Goal: Communication & Community: Participate in discussion

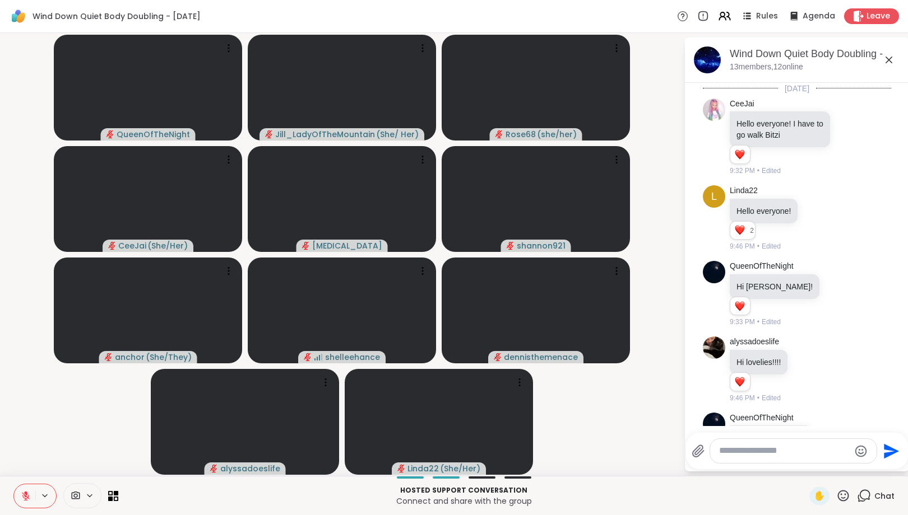
scroll to position [2562, 0]
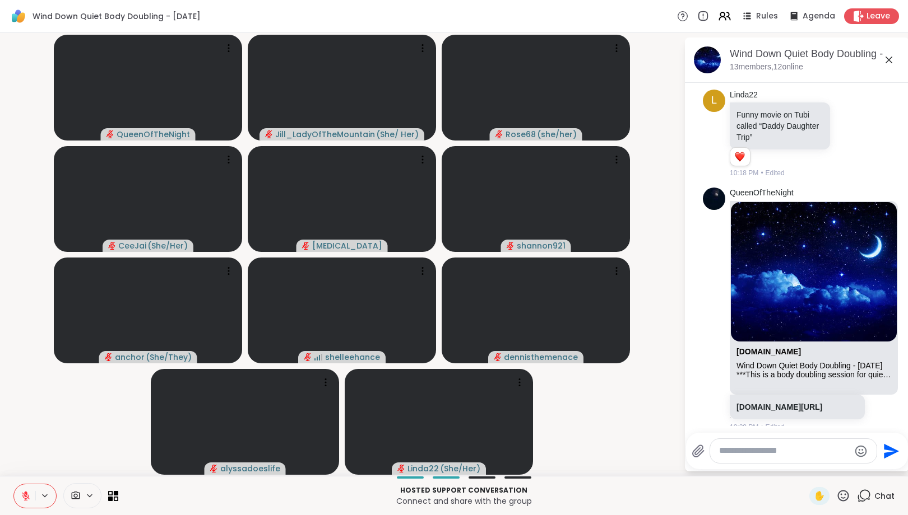
click at [790, 454] on textarea "Type your message" at bounding box center [784, 451] width 131 height 12
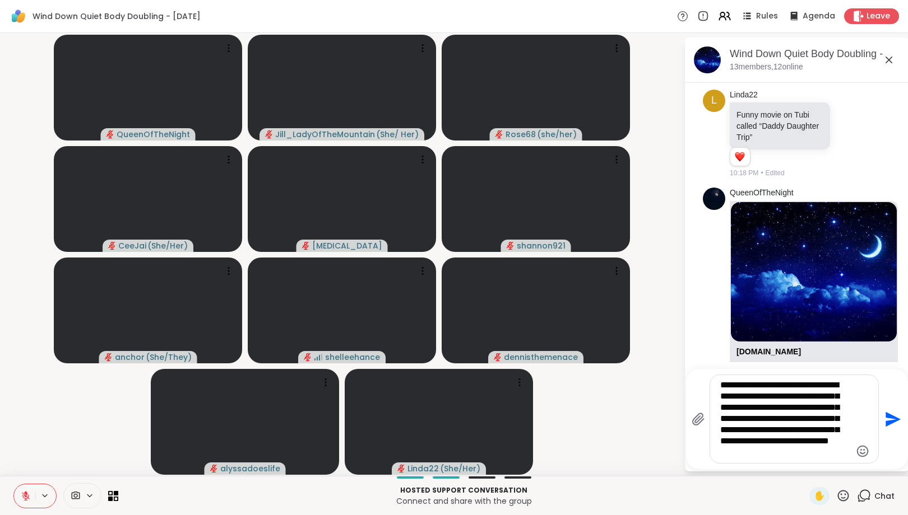
type textarea "**********"
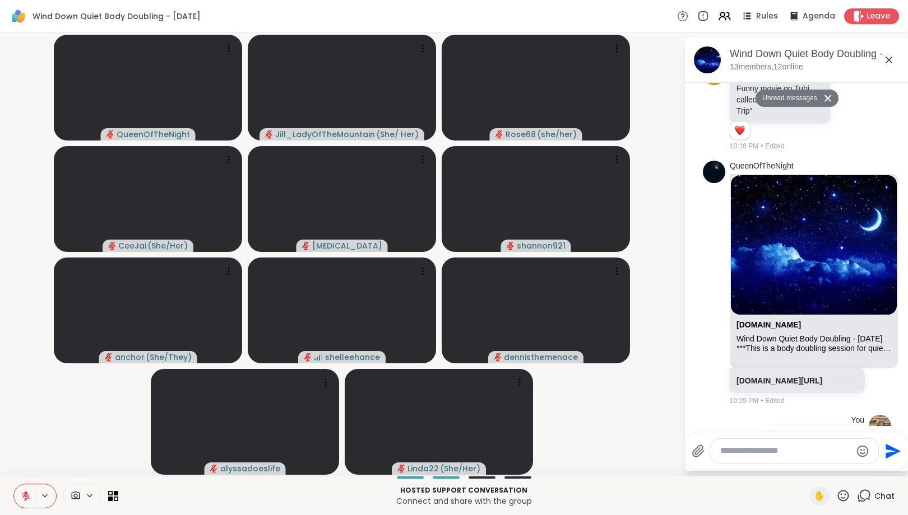
scroll to position [2685, 0]
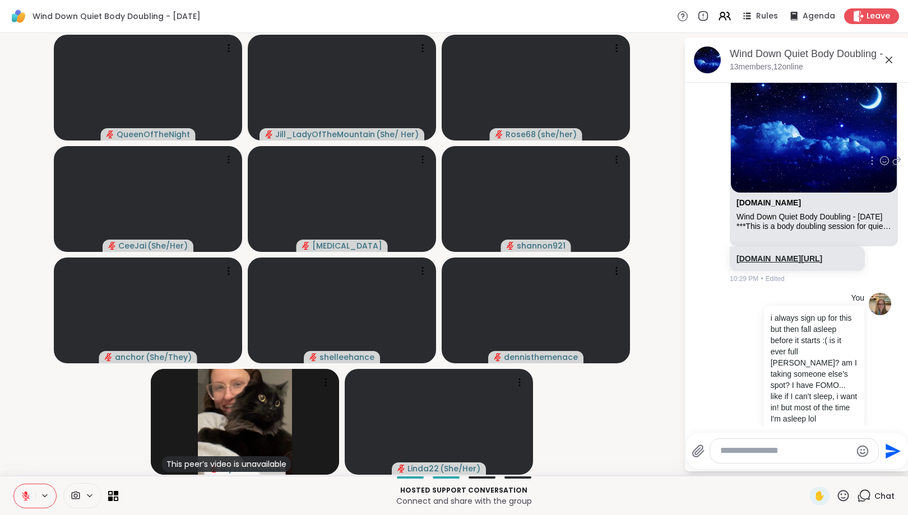
click at [792, 254] on link "[DOMAIN_NAME][URL]" at bounding box center [779, 258] width 86 height 9
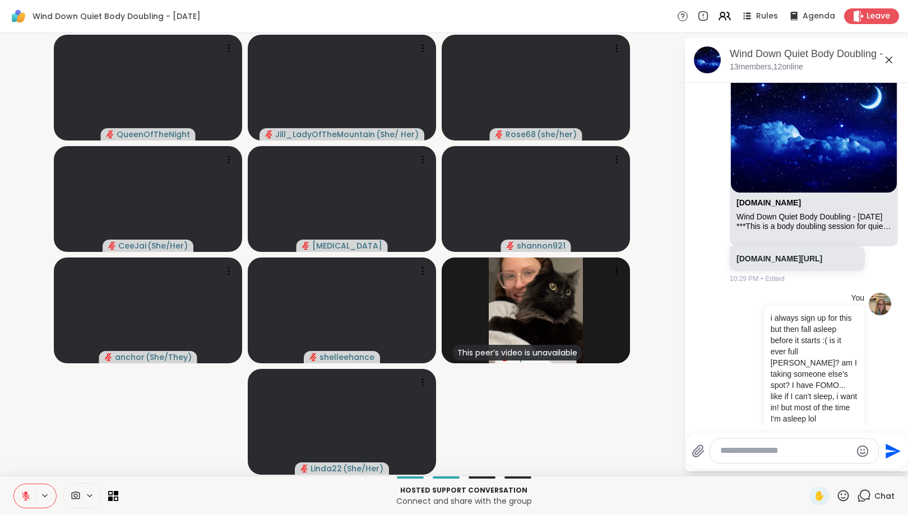
click at [810, 456] on textarea "Type your message" at bounding box center [785, 451] width 131 height 12
click at [784, 454] on textarea "Type your message" at bounding box center [785, 451] width 131 height 12
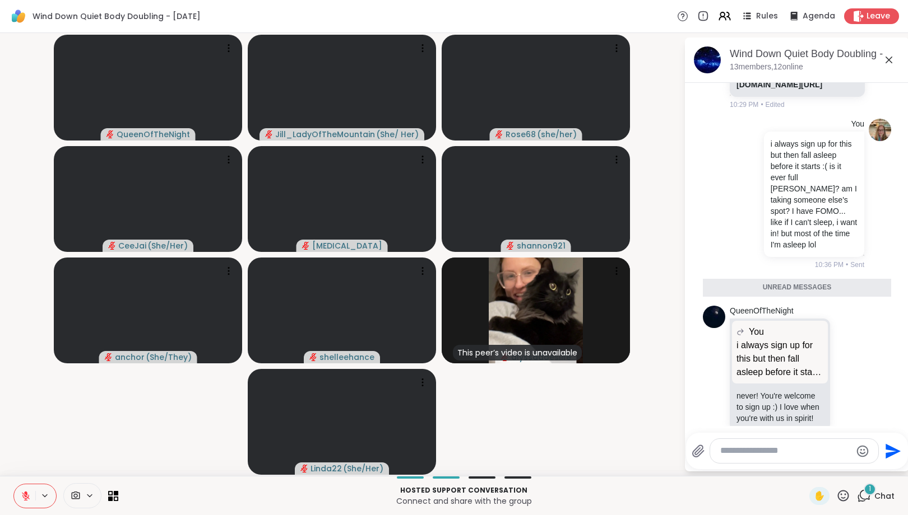
scroll to position [2832, 0]
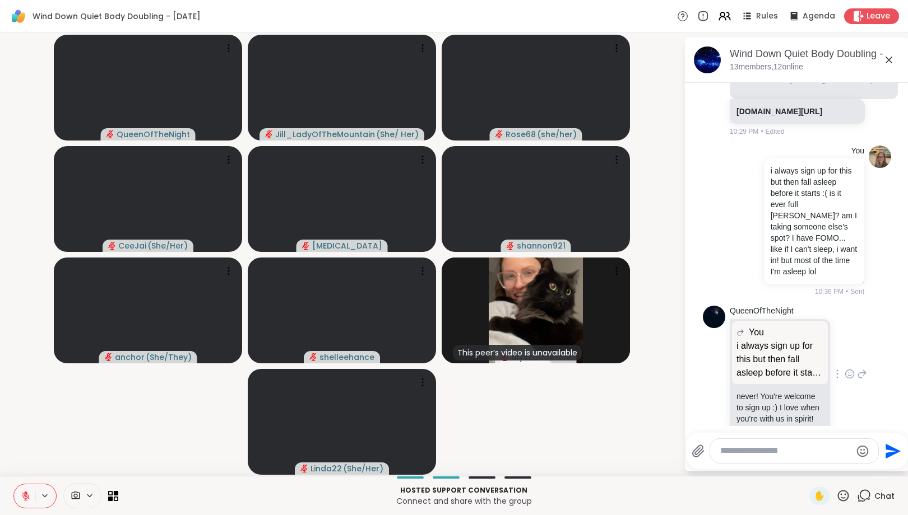
click at [846, 369] on icon at bounding box center [849, 374] width 10 height 11
click at [759, 351] on div "Select Reaction: Heart" at bounding box center [760, 356] width 10 height 10
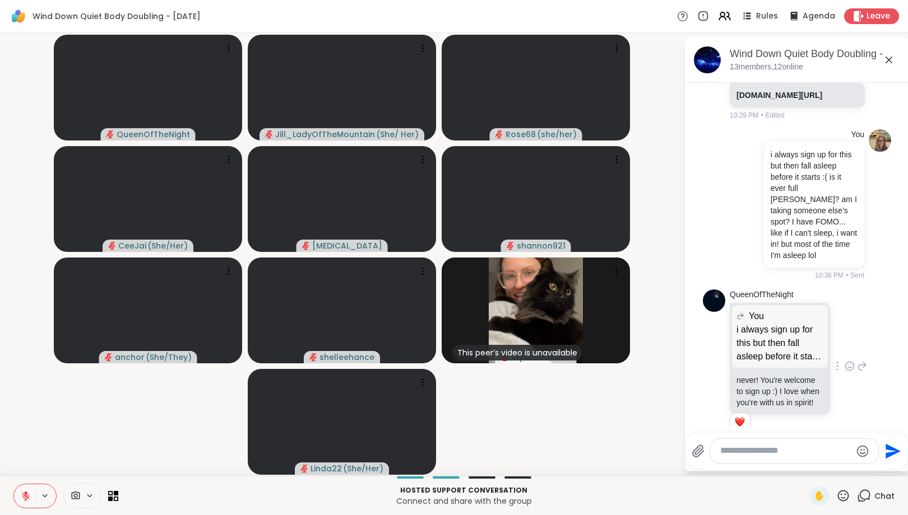
click at [862, 360] on icon at bounding box center [862, 366] width 10 height 13
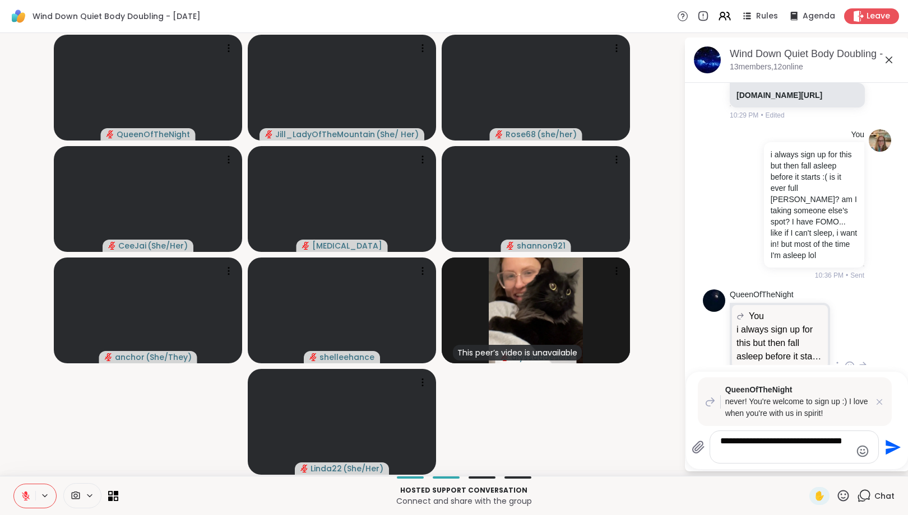
type textarea "**********"
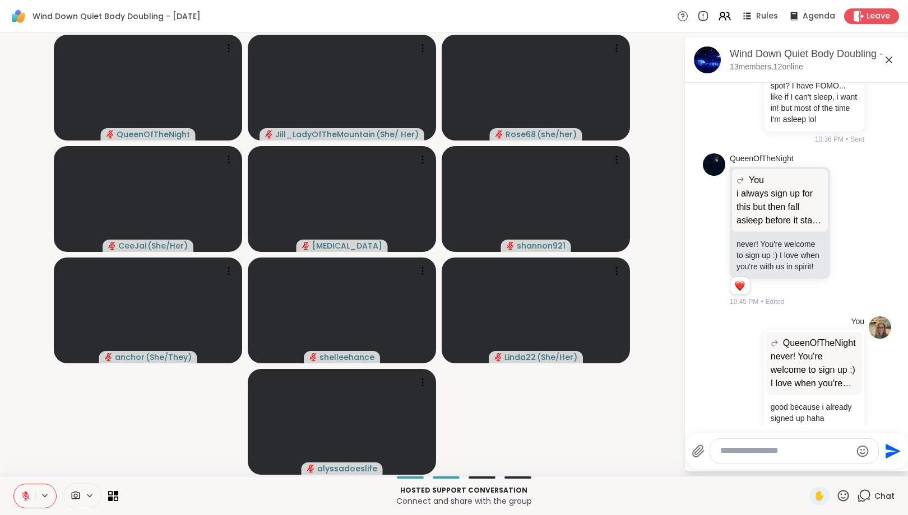
scroll to position [3000, 0]
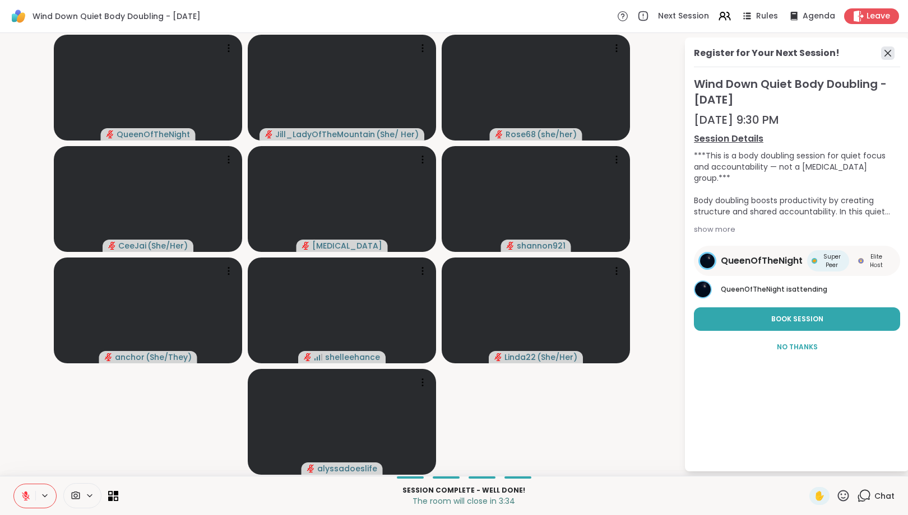
click at [892, 53] on icon at bounding box center [887, 52] width 13 height 13
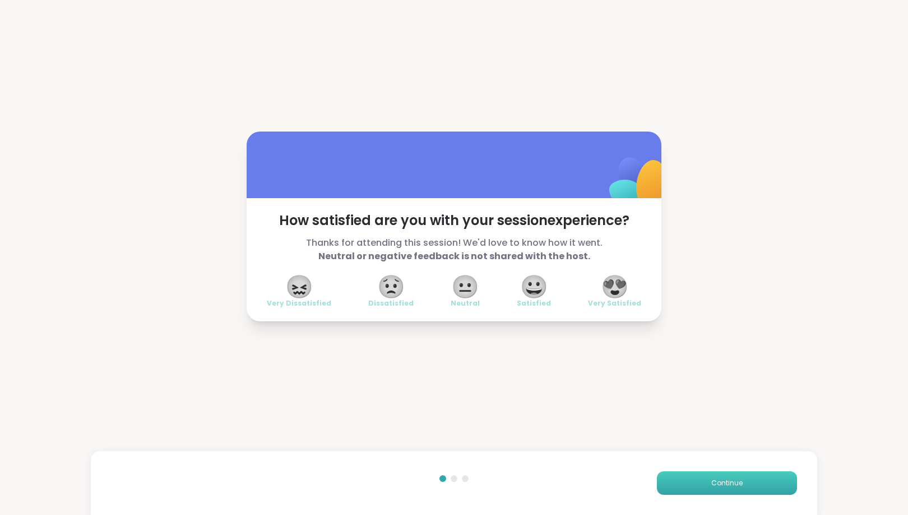
click at [706, 487] on button "Continue" at bounding box center [727, 484] width 140 height 24
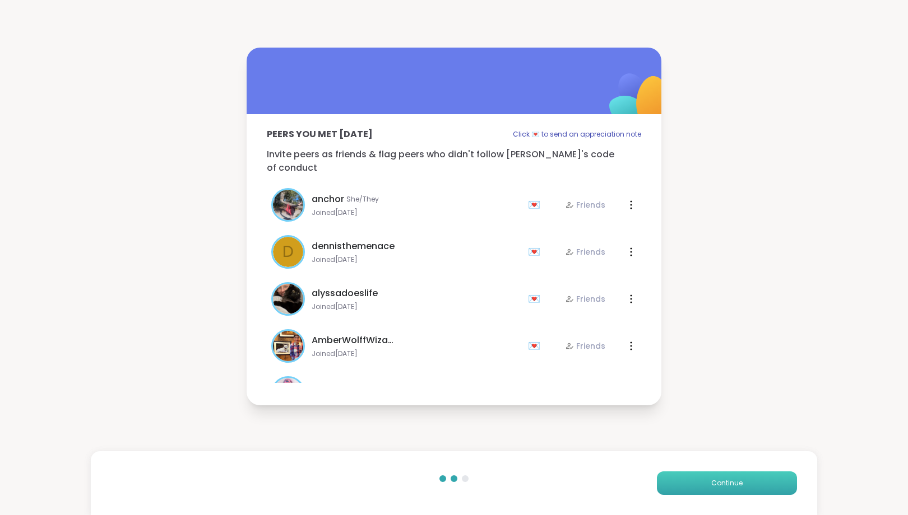
click at [705, 489] on button "Continue" at bounding box center [727, 484] width 140 height 24
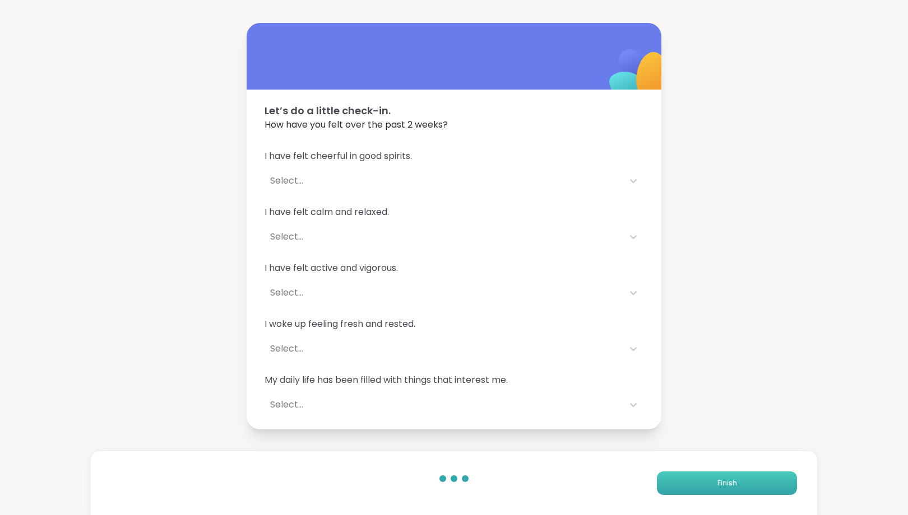
click at [705, 489] on button "Finish" at bounding box center [727, 484] width 140 height 24
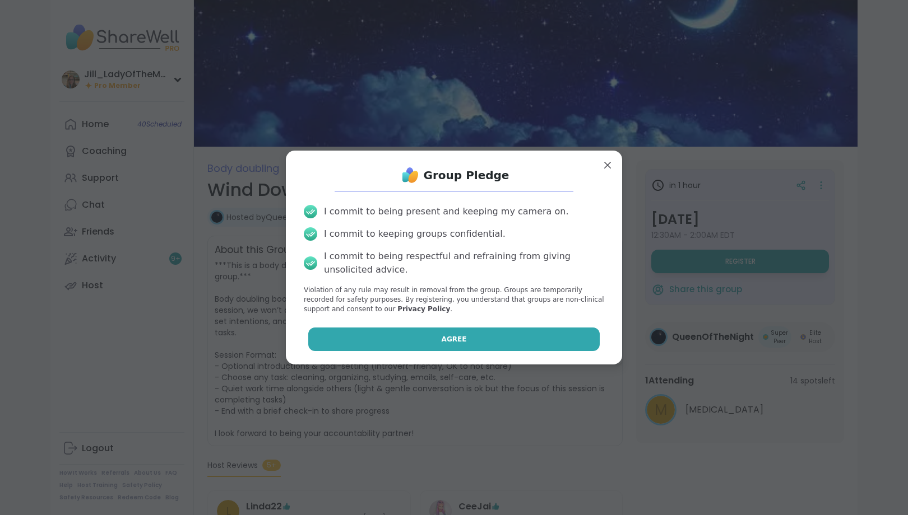
click at [440, 347] on button "Agree" at bounding box center [454, 340] width 292 height 24
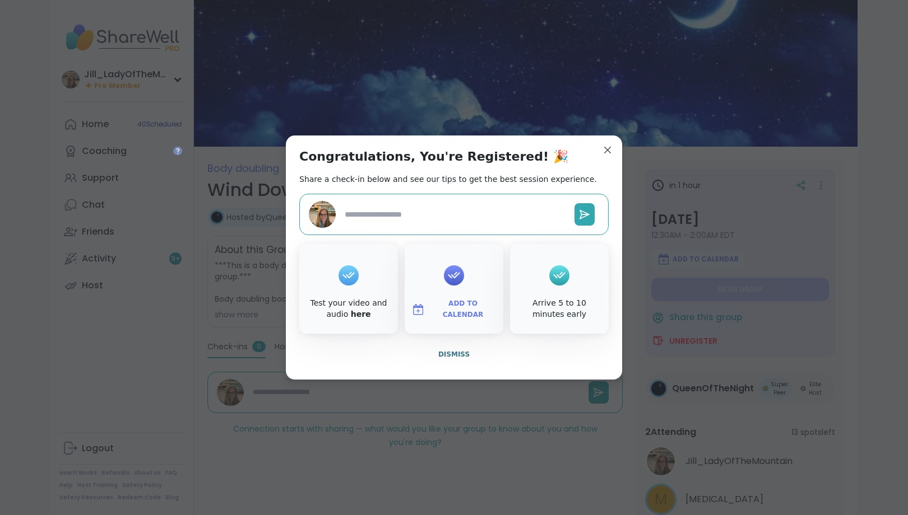
click at [447, 306] on span "Add to Calendar" at bounding box center [462, 310] width 67 height 22
click at [425, 211] on button "Google Calendar" at bounding box center [453, 208] width 85 height 25
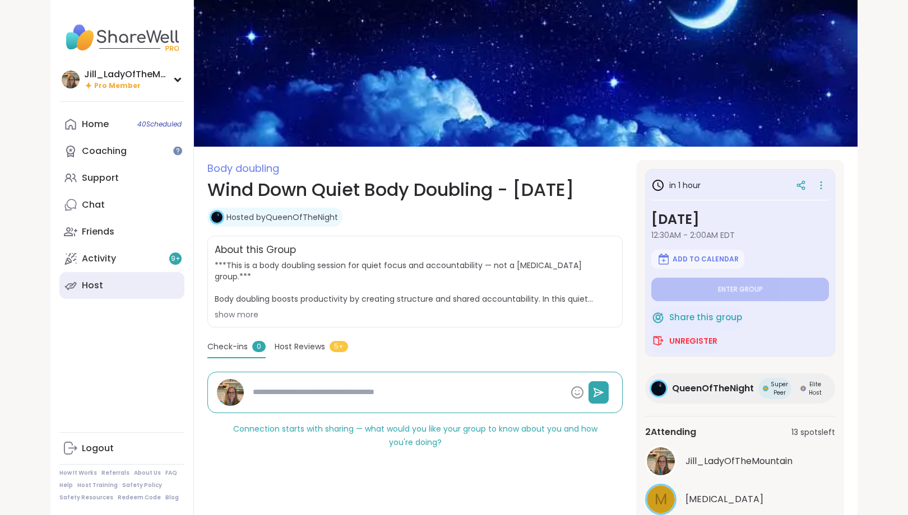
click at [122, 276] on link "Host" at bounding box center [121, 285] width 125 height 27
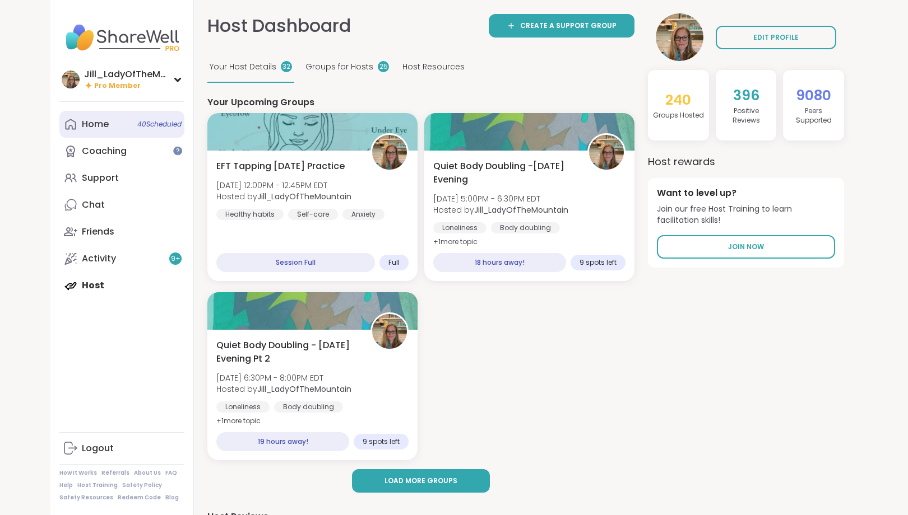
click at [134, 120] on link "Home 40 Scheduled" at bounding box center [121, 124] width 125 height 27
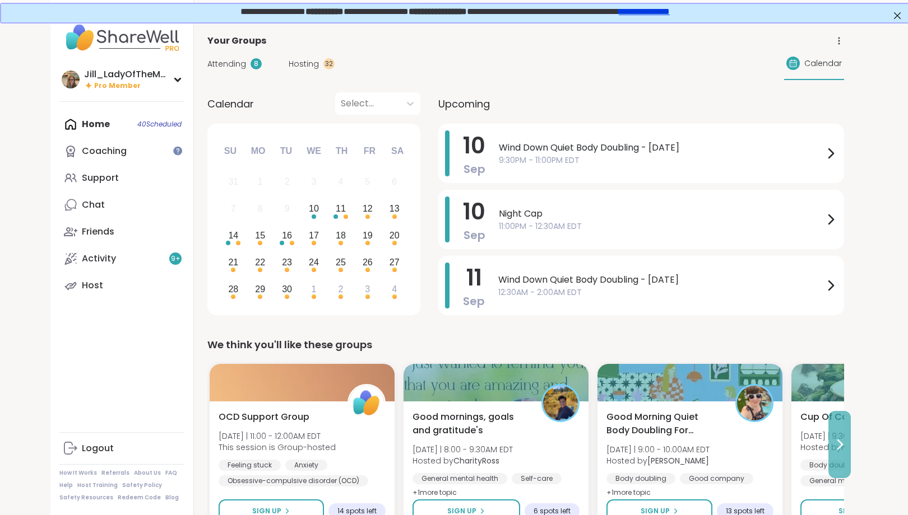
click at [839, 444] on icon at bounding box center [838, 444] width 13 height 13
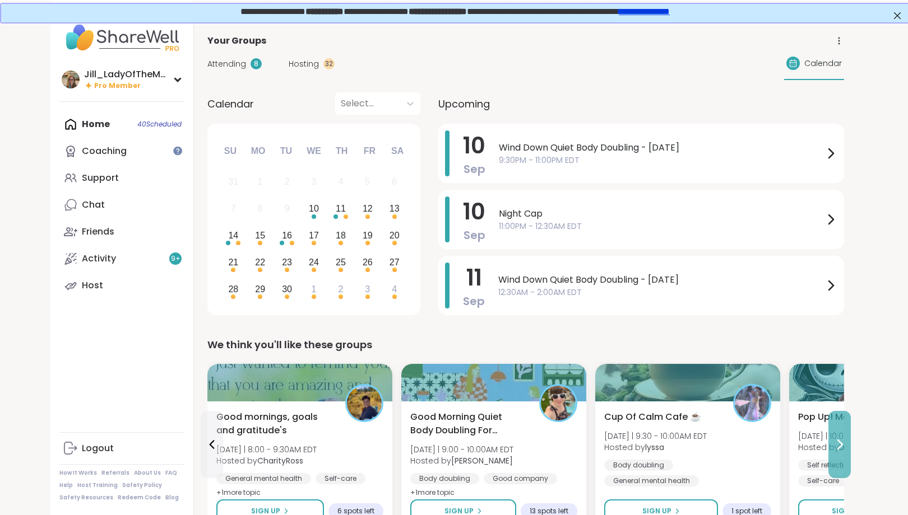
click at [839, 444] on icon at bounding box center [838, 444] width 13 height 13
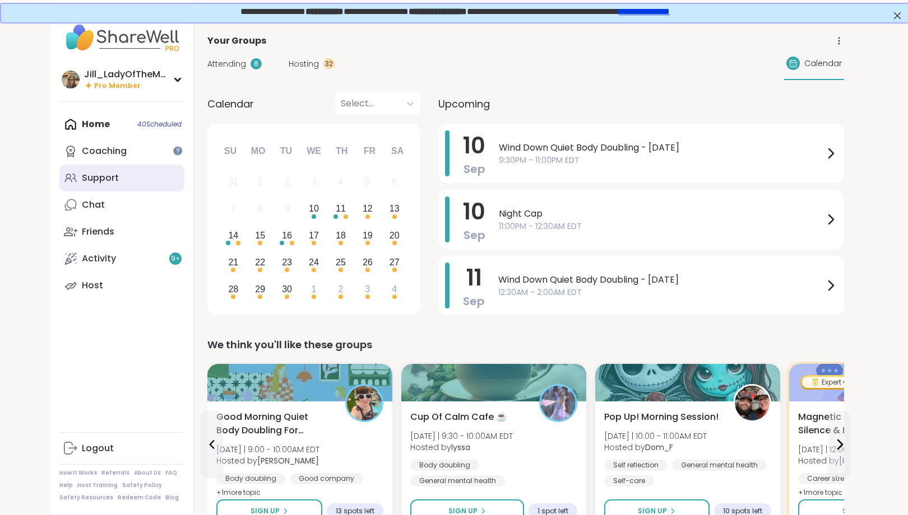
click at [143, 173] on link "Support" at bounding box center [121, 178] width 125 height 27
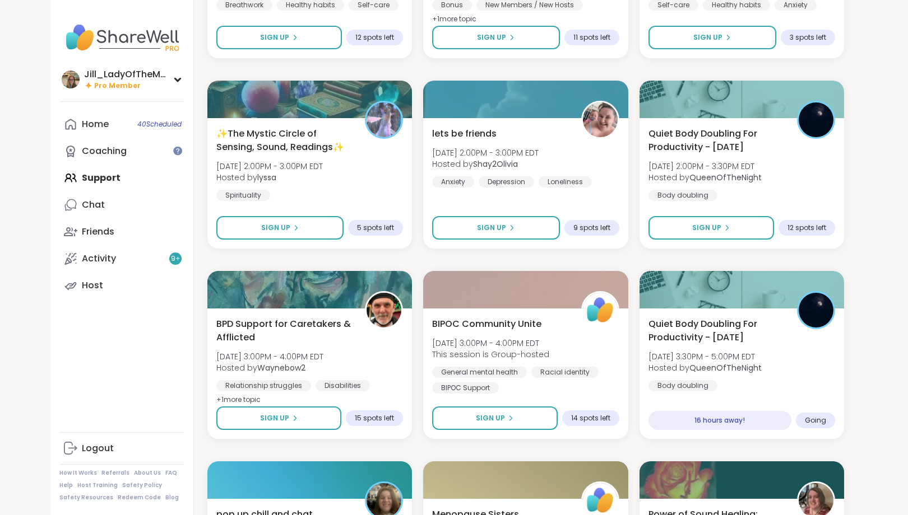
scroll to position [1608, 0]
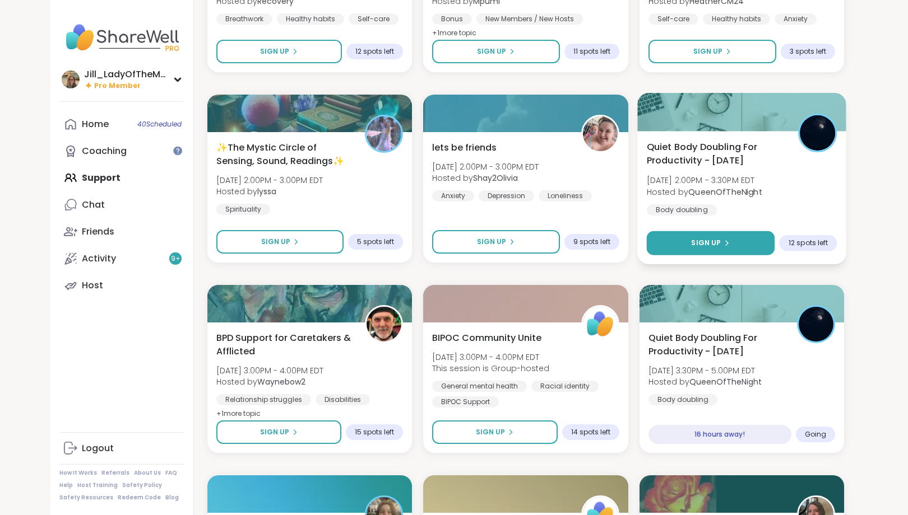
click at [723, 245] on icon at bounding box center [726, 243] width 7 height 7
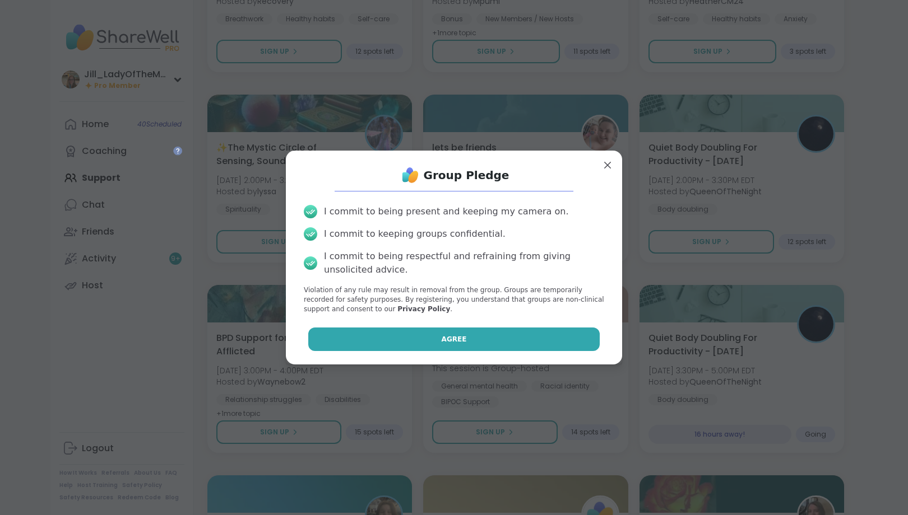
click at [486, 332] on button "Agree" at bounding box center [454, 340] width 292 height 24
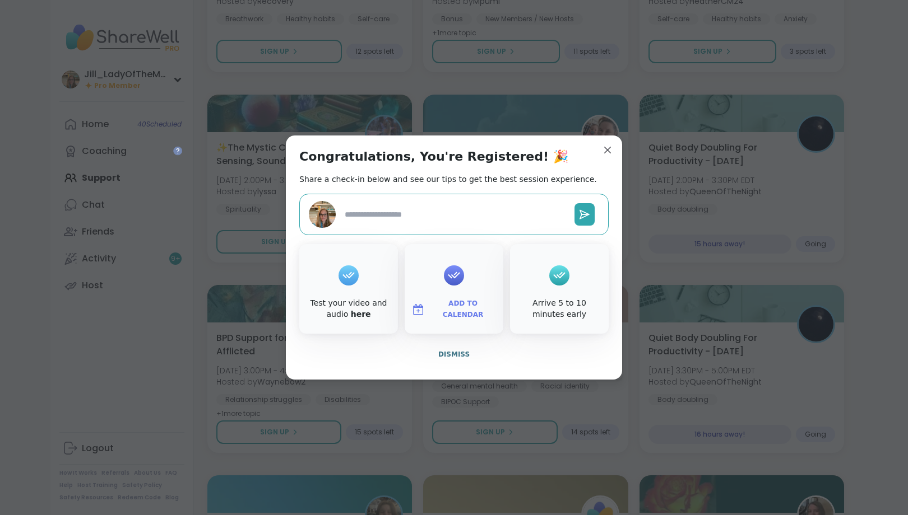
click at [459, 313] on span "Add to Calendar" at bounding box center [462, 310] width 67 height 22
click at [457, 210] on button "Google Calendar" at bounding box center [453, 208] width 85 height 25
type textarea "*"
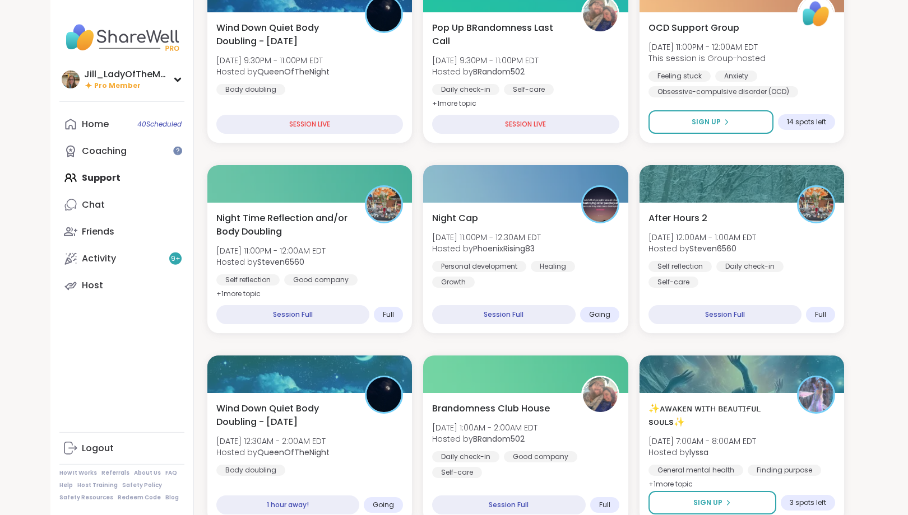
scroll to position [0, 0]
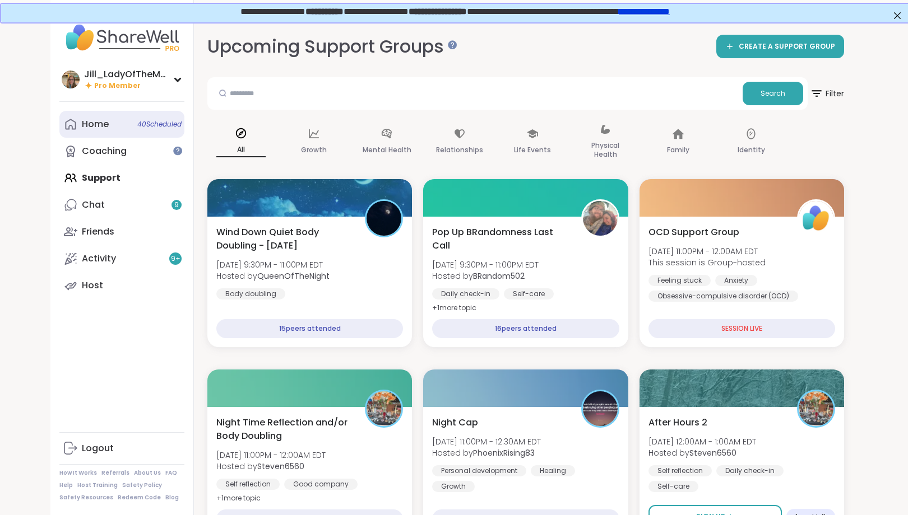
click at [140, 127] on span "40 Scheduled" at bounding box center [159, 124] width 44 height 9
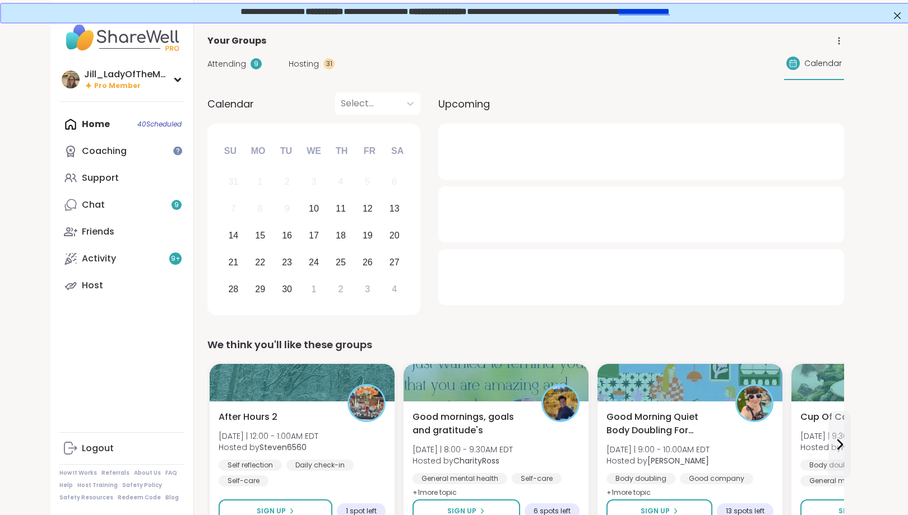
click at [238, 66] on span "Attending" at bounding box center [226, 64] width 39 height 12
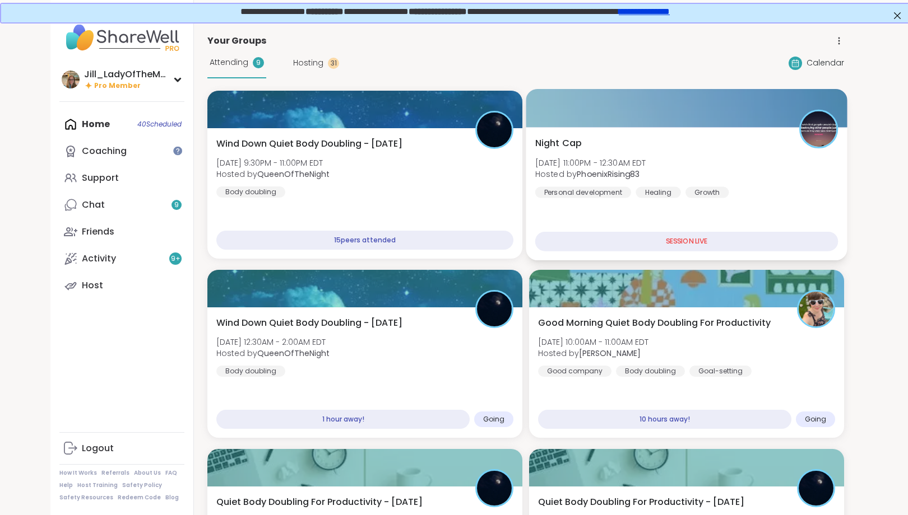
click at [640, 181] on div "Night Cap Wed, Sep 10 | 11:00PM - 12:30AM EDT Hosted by PhoenixRising83 Persona…" at bounding box center [686, 168] width 303 height 62
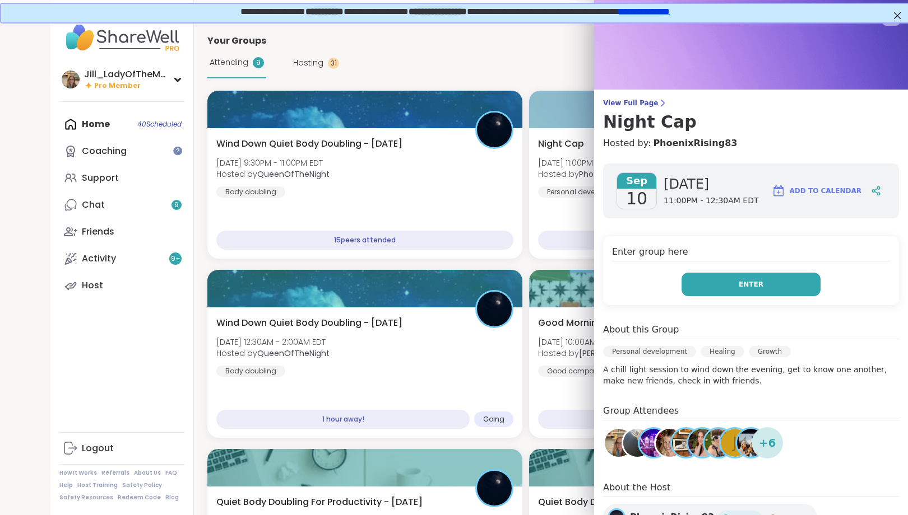
click at [730, 281] on button "Enter" at bounding box center [750, 285] width 139 height 24
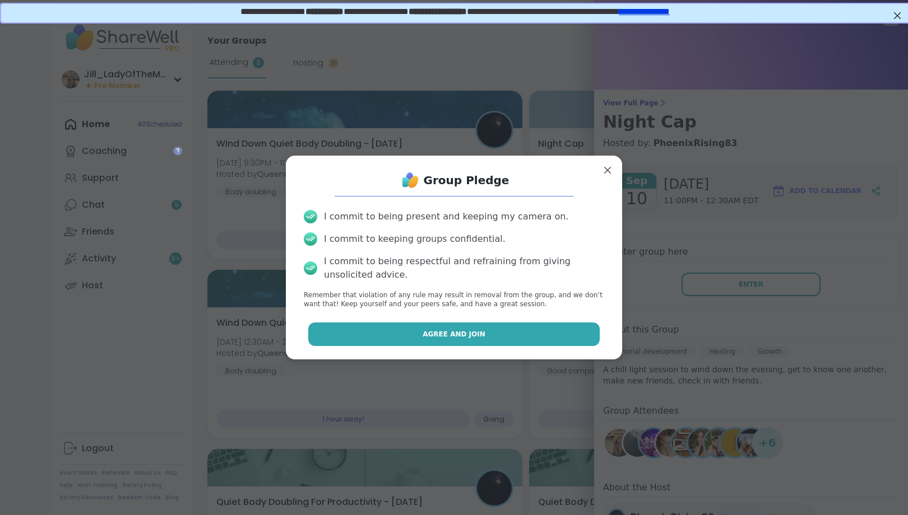
click at [528, 332] on button "Agree and Join" at bounding box center [454, 335] width 292 height 24
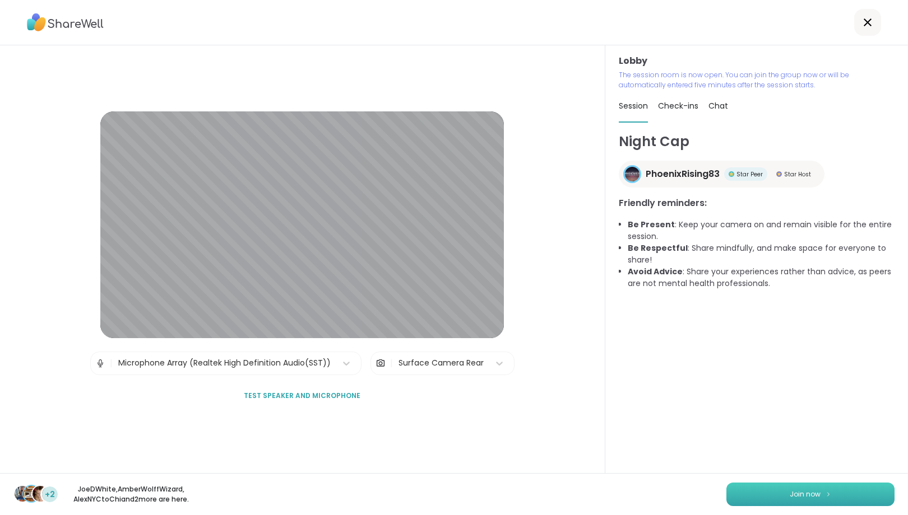
click at [798, 497] on span "Join now" at bounding box center [804, 495] width 31 height 10
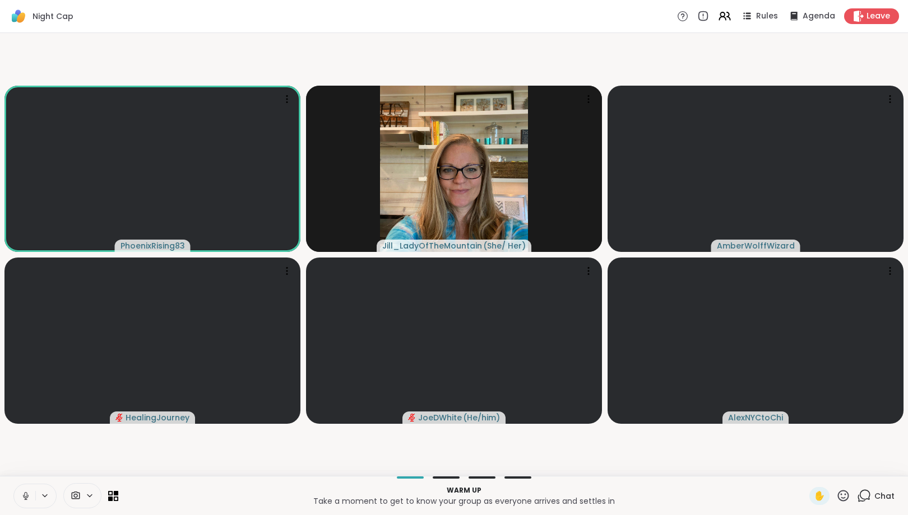
click at [867, 495] on icon at bounding box center [864, 496] width 14 height 14
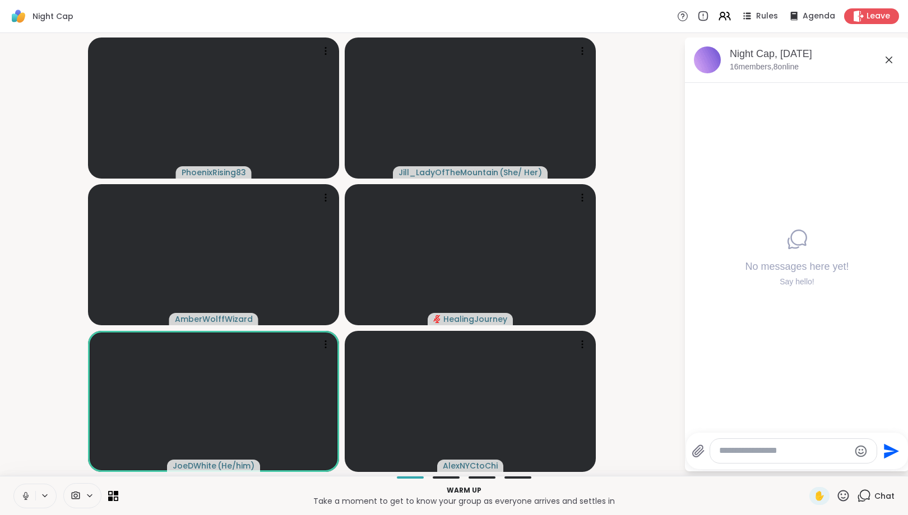
click at [25, 499] on icon at bounding box center [26, 496] width 10 height 10
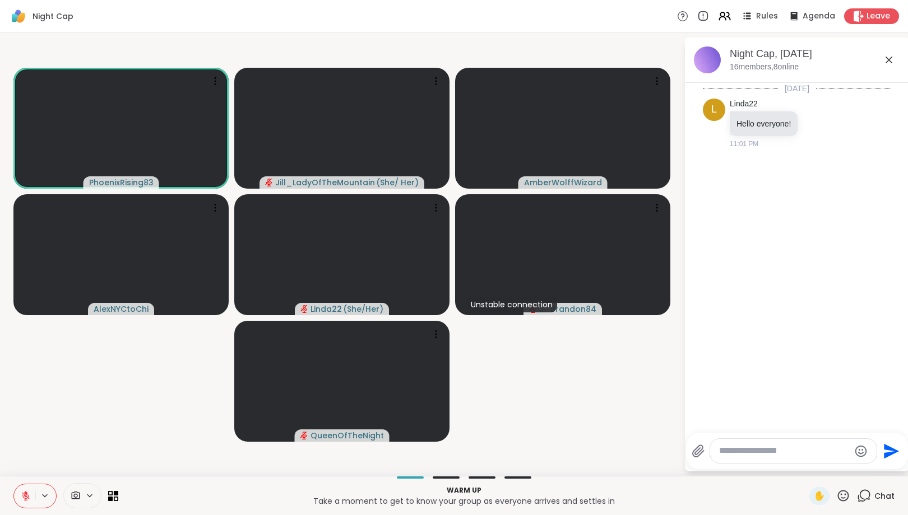
click at [21, 497] on icon at bounding box center [26, 496] width 10 height 10
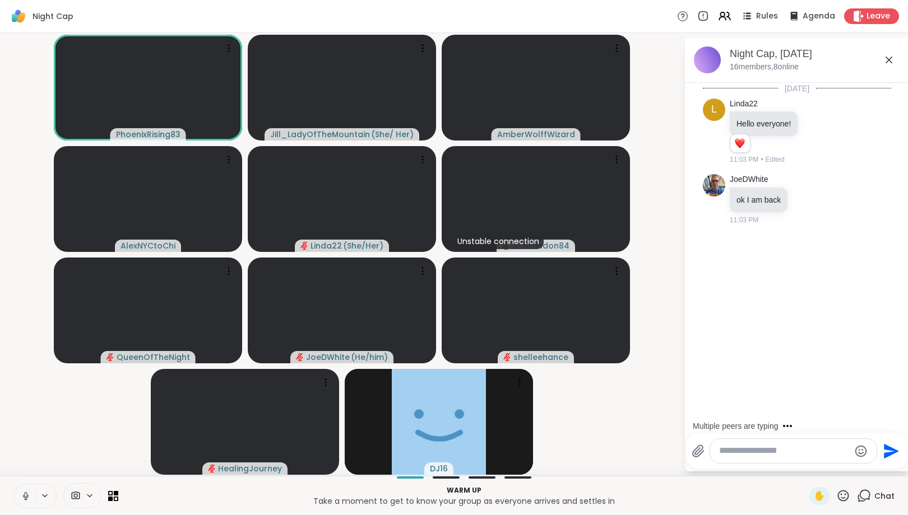
click at [24, 495] on icon at bounding box center [26, 496] width 6 height 3
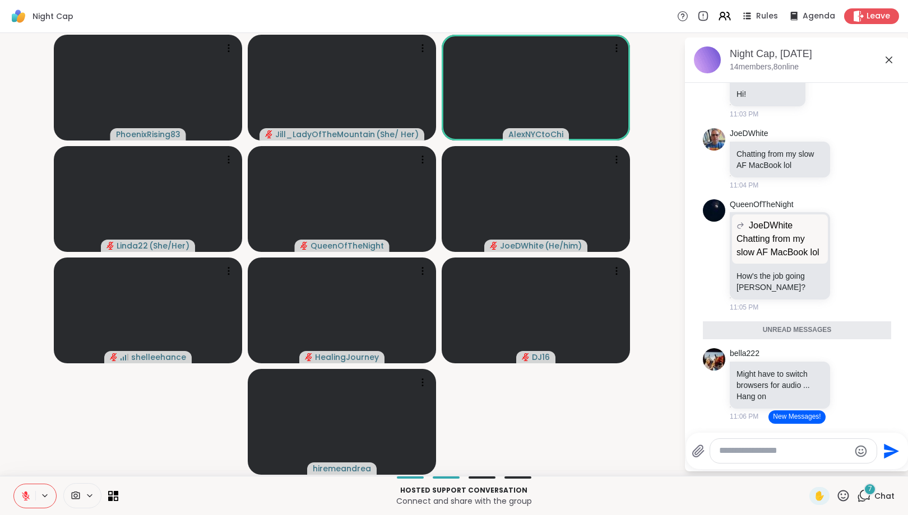
scroll to position [475, 0]
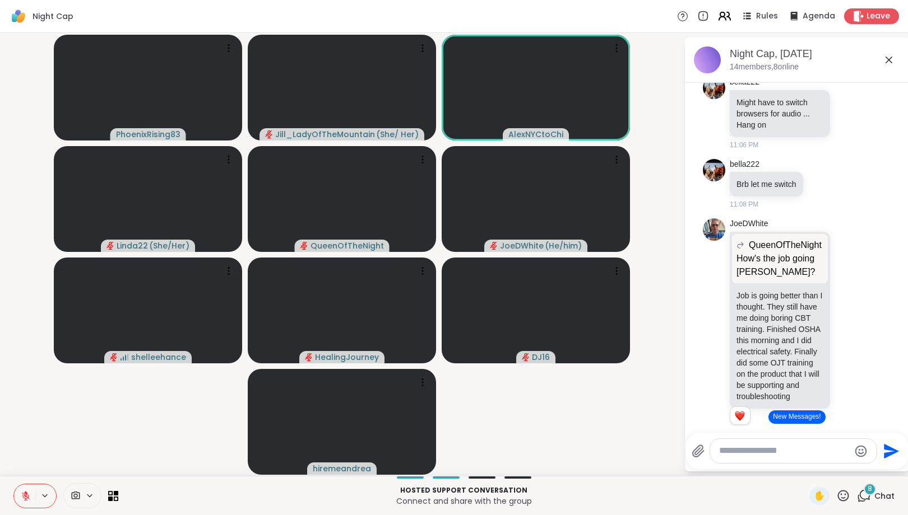
click at [728, 15] on icon at bounding box center [724, 16] width 14 height 14
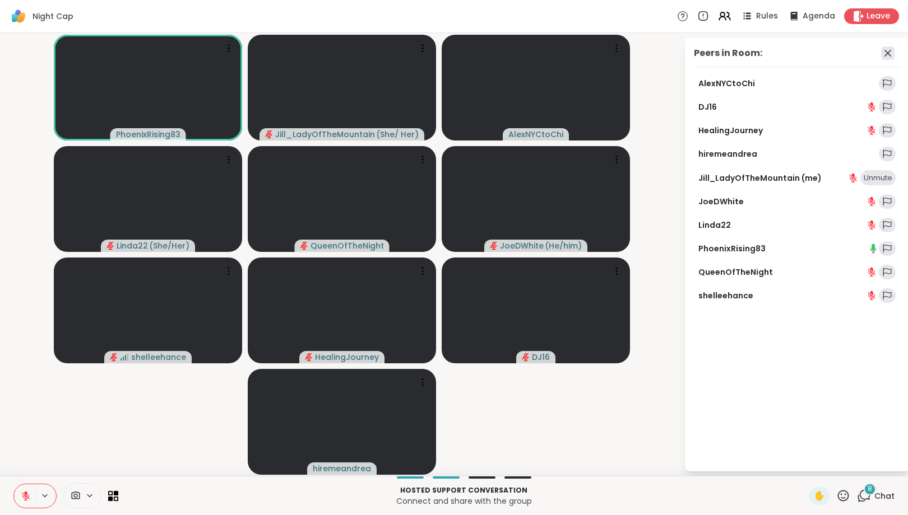
click at [889, 49] on icon at bounding box center [887, 52] width 13 height 13
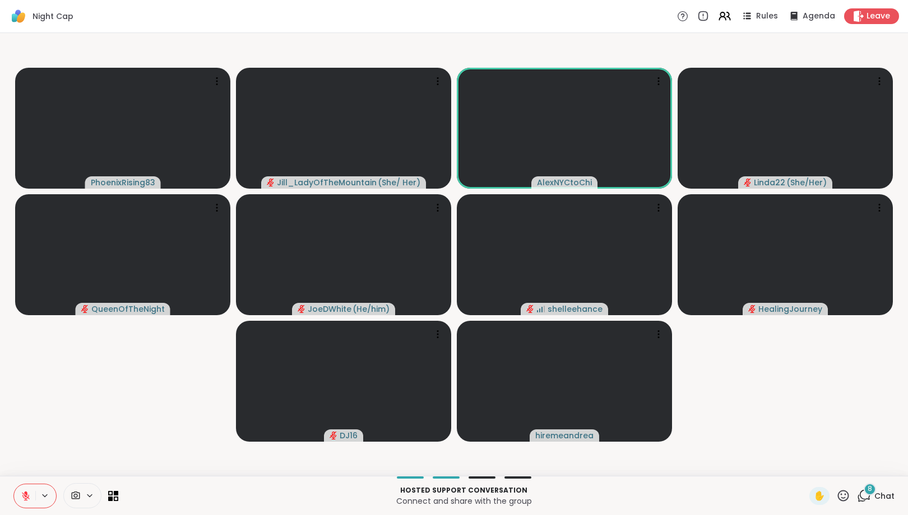
click at [869, 494] on span "8" at bounding box center [869, 490] width 4 height 10
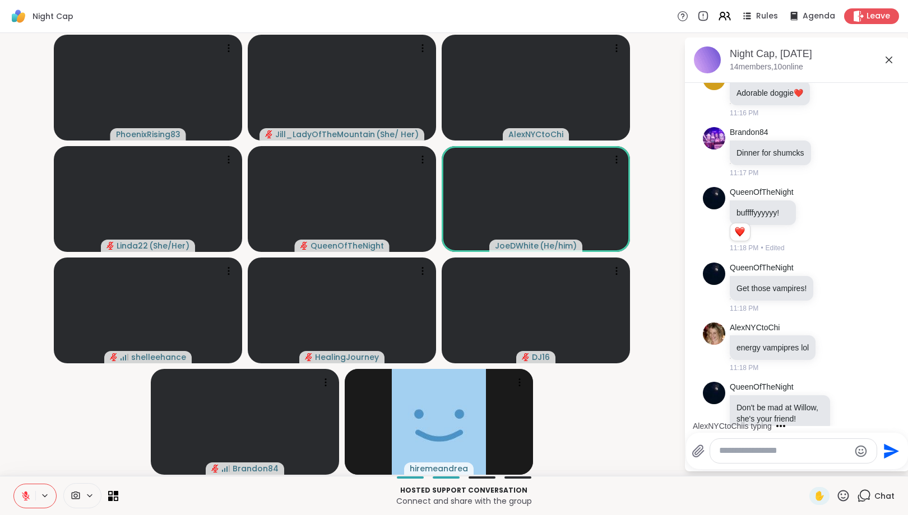
scroll to position [1463, 0]
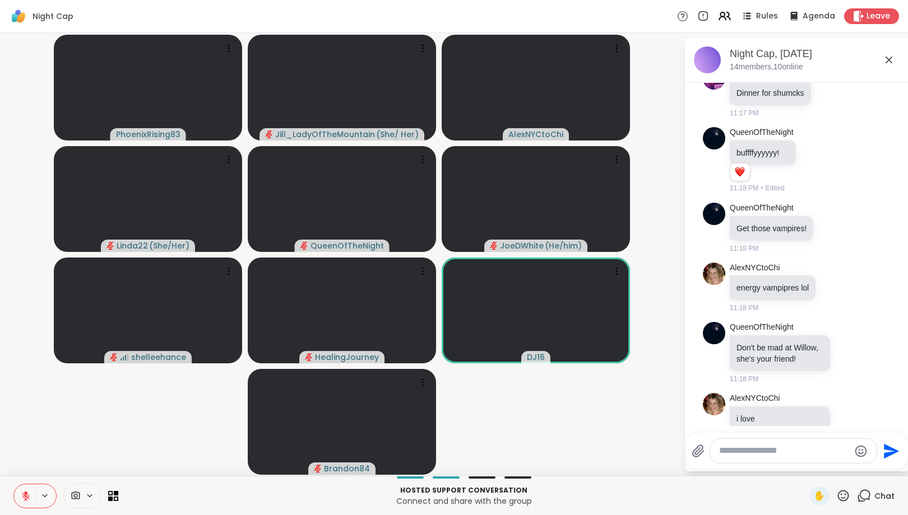
click at [0, 10] on div "Night Cap Rules Agenda Leave" at bounding box center [454, 16] width 908 height 33
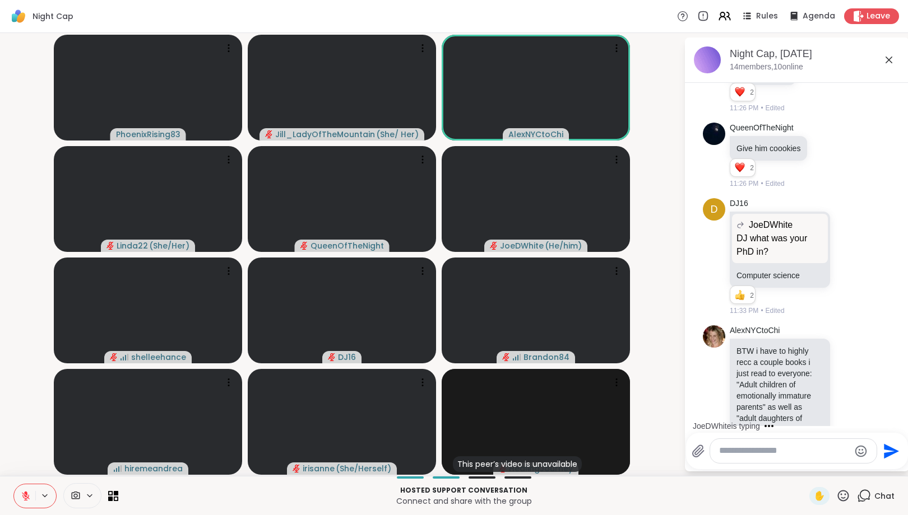
scroll to position [2194, 0]
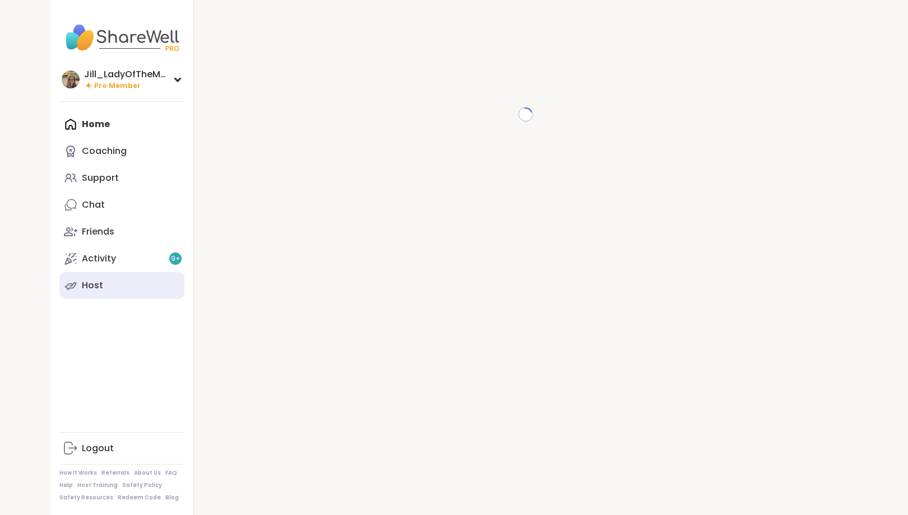
click at [110, 284] on link "Host" at bounding box center [121, 285] width 125 height 27
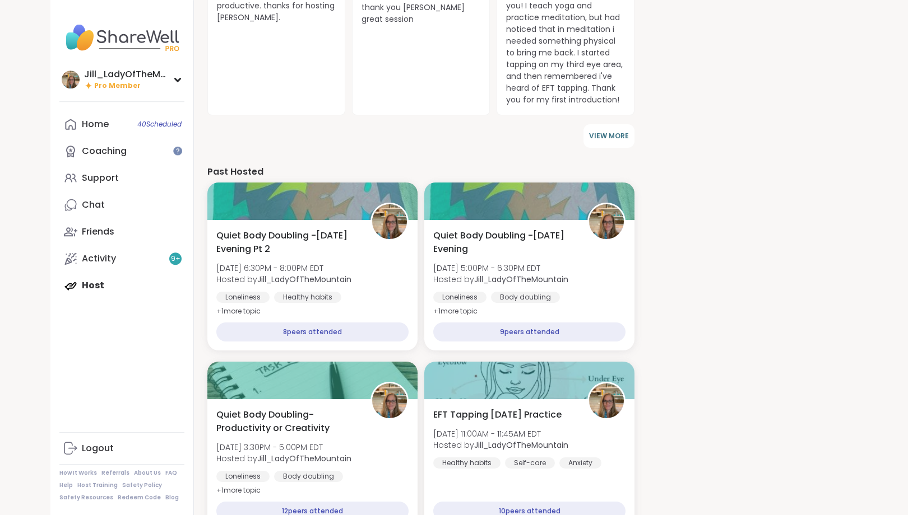
scroll to position [747, 0]
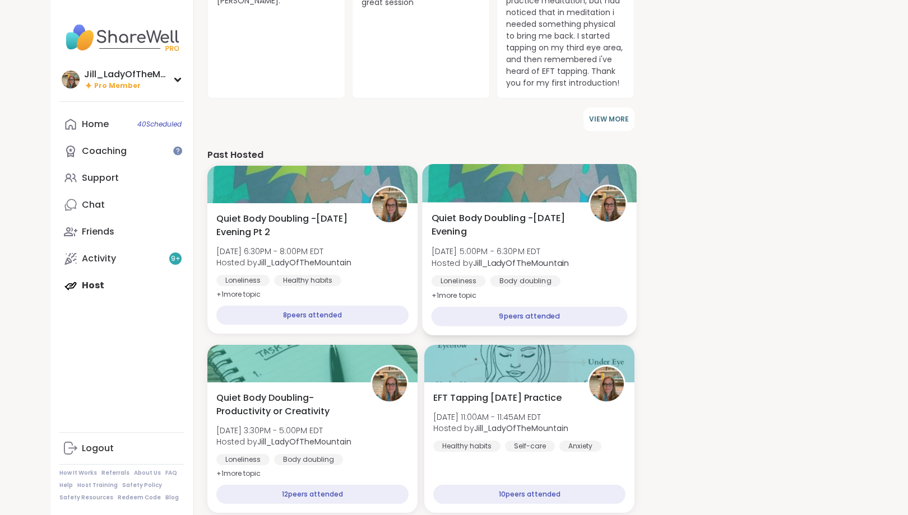
click at [508, 248] on span "Wed, Sep 10 | 5:00PM - 6:30PM EDT" at bounding box center [500, 251] width 138 height 11
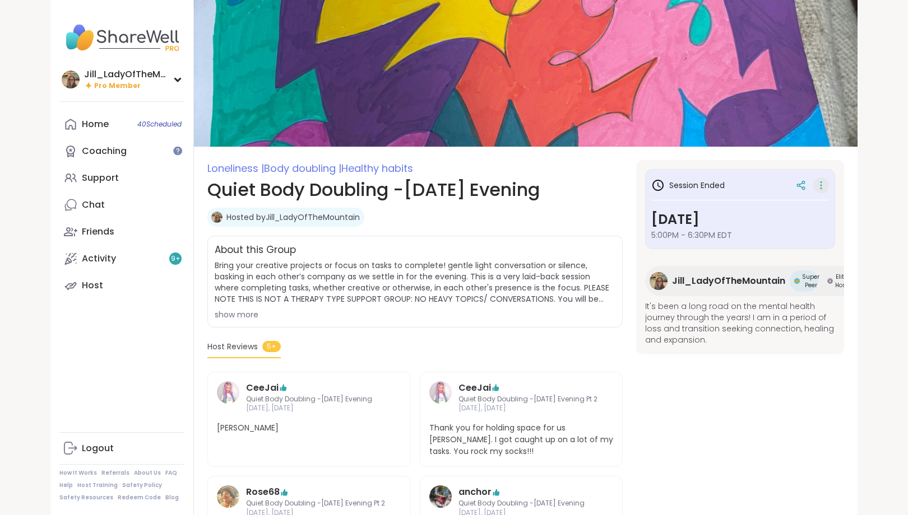
click at [822, 184] on icon at bounding box center [820, 186] width 11 height 16
click at [756, 232] on button "Copy Session" at bounding box center [761, 239] width 125 height 25
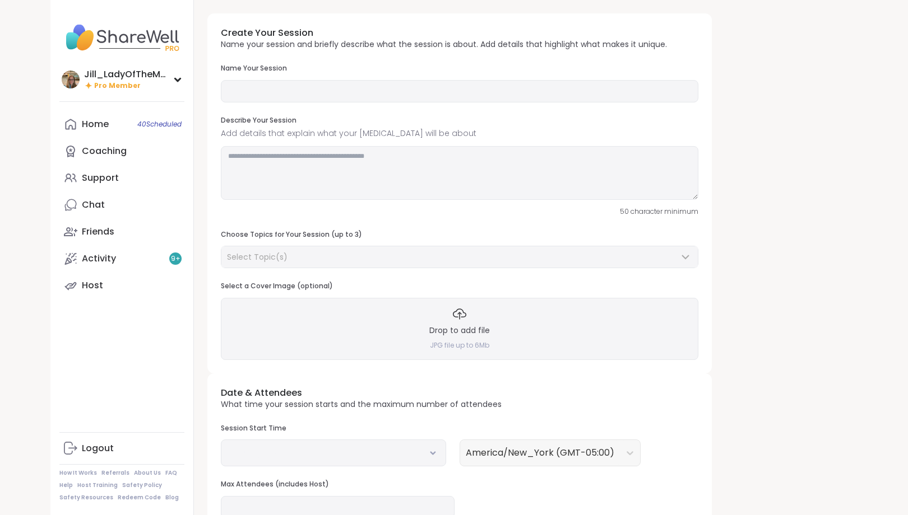
type input "**********"
type textarea "**********"
type input "**"
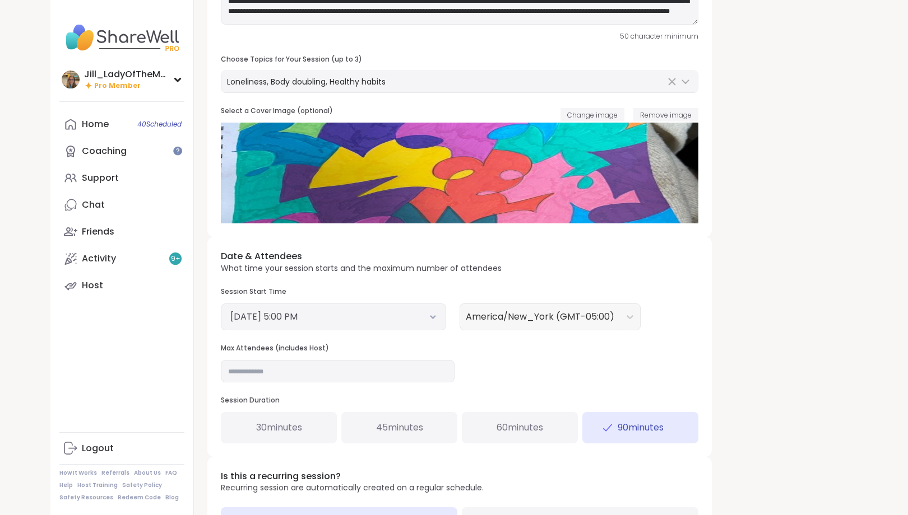
scroll to position [181, 0]
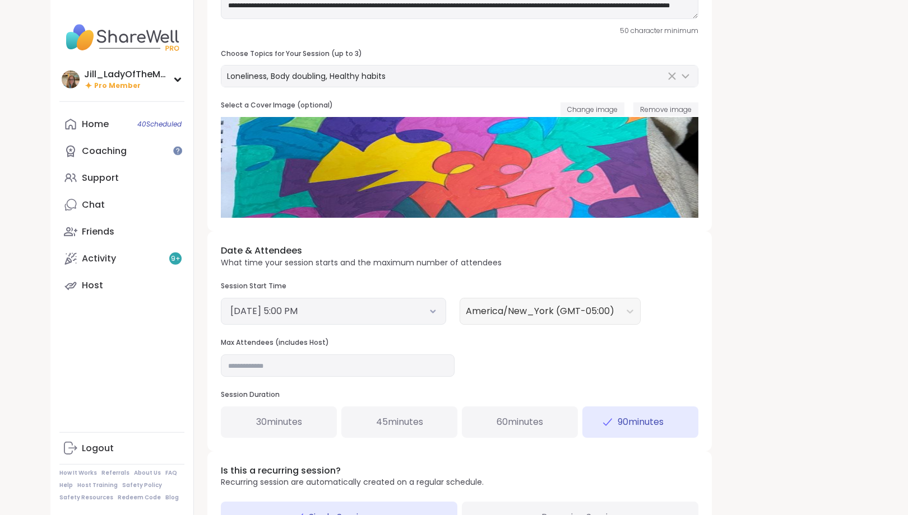
click at [428, 310] on button "September 10, 2025 5:00 PM" at bounding box center [333, 311] width 206 height 13
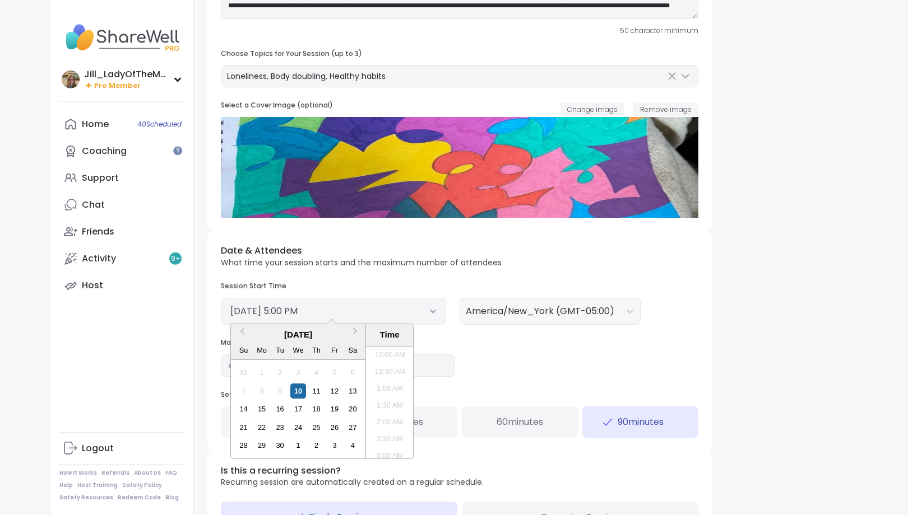
scroll to position [524, 0]
click at [317, 387] on div "11" at bounding box center [316, 391] width 15 height 15
click at [396, 401] on li "5:00 PM" at bounding box center [390, 402] width 48 height 17
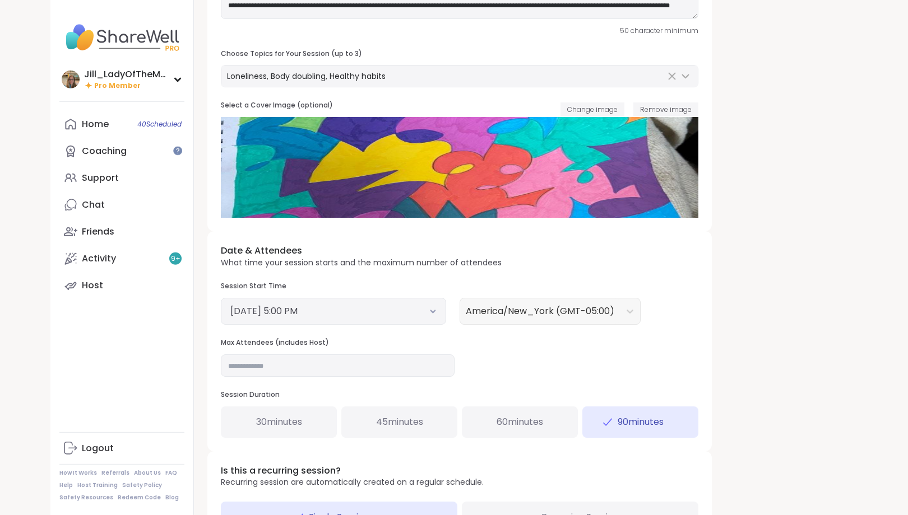
scroll to position [274, 0]
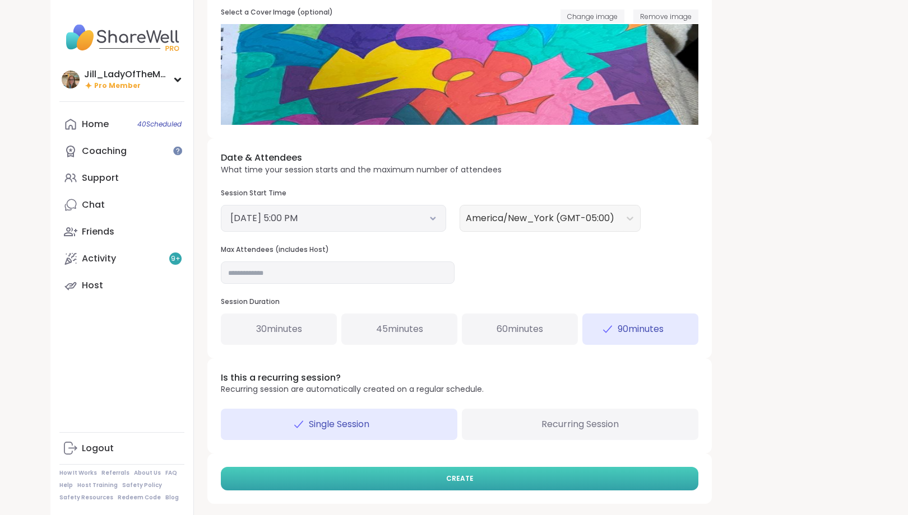
click at [504, 481] on button "CREATE" at bounding box center [459, 479] width 477 height 24
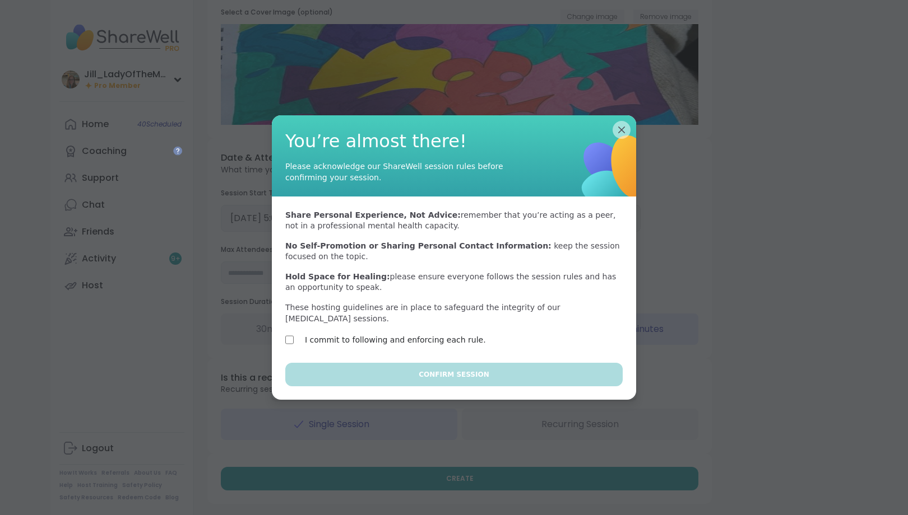
click at [452, 333] on label "I commit to following and enforcing each rule." at bounding box center [395, 339] width 181 height 13
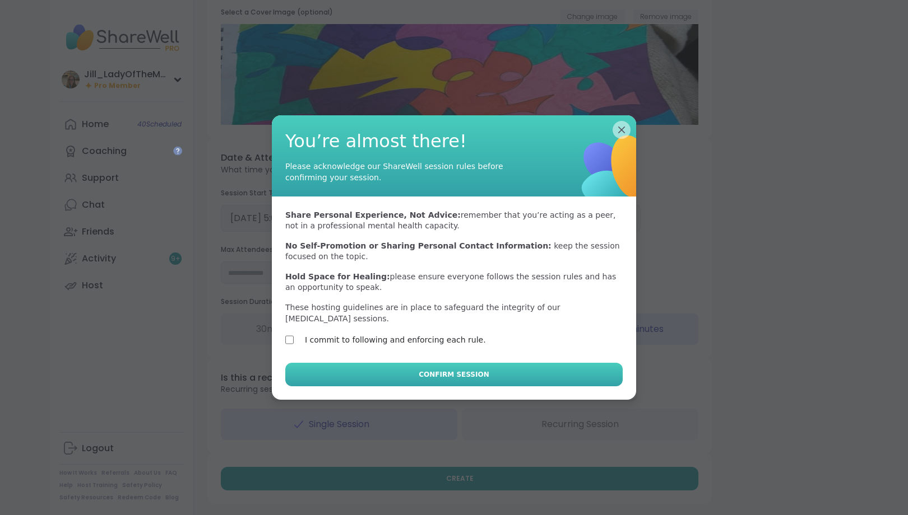
click at [459, 363] on button "Confirm Session" at bounding box center [453, 375] width 337 height 24
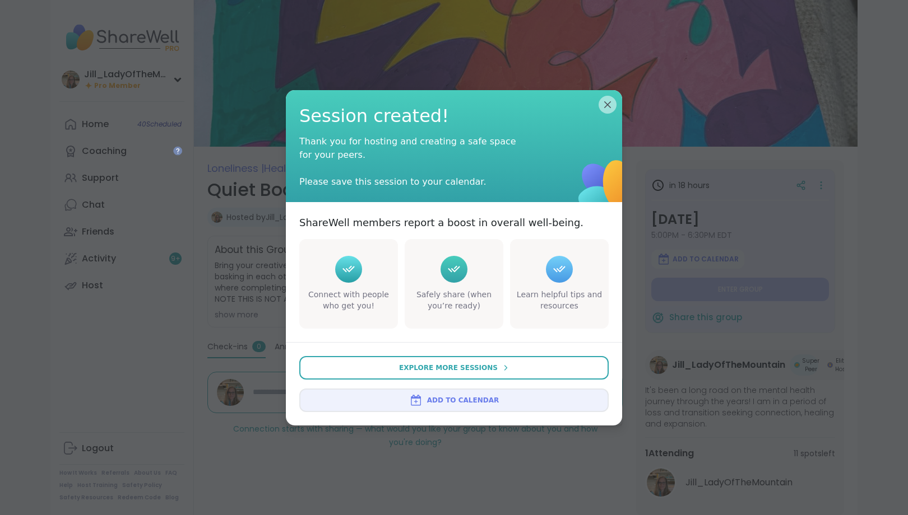
click at [461, 406] on button "Add to Calendar" at bounding box center [453, 401] width 309 height 24
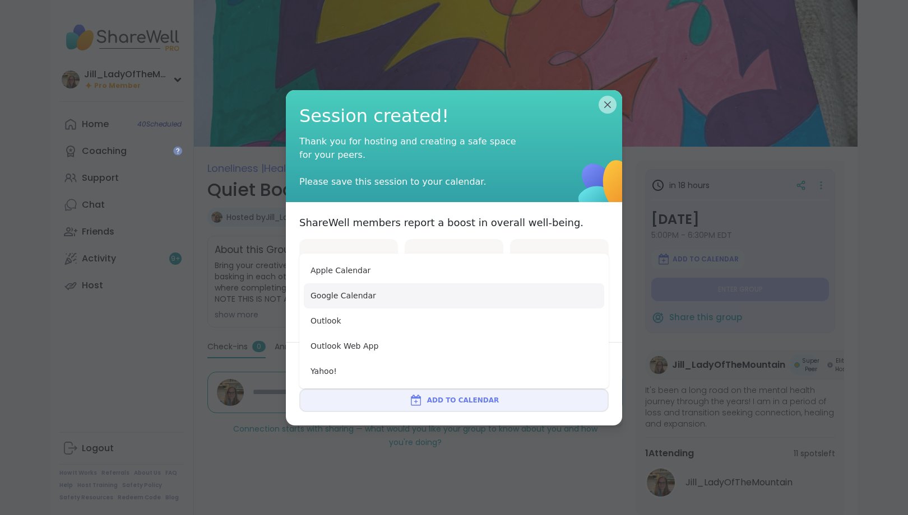
click at [466, 292] on button "Google Calendar" at bounding box center [454, 295] width 300 height 25
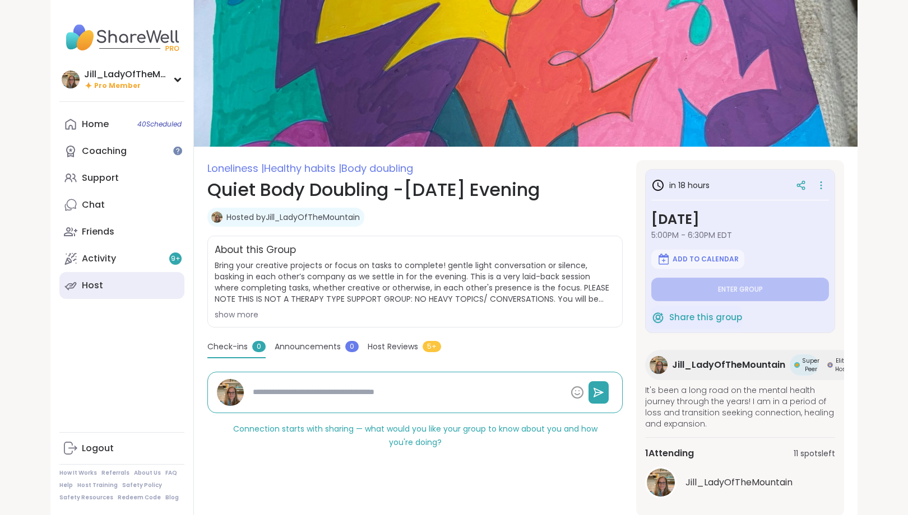
click at [132, 281] on link "Host" at bounding box center [121, 285] width 125 height 27
type textarea "*"
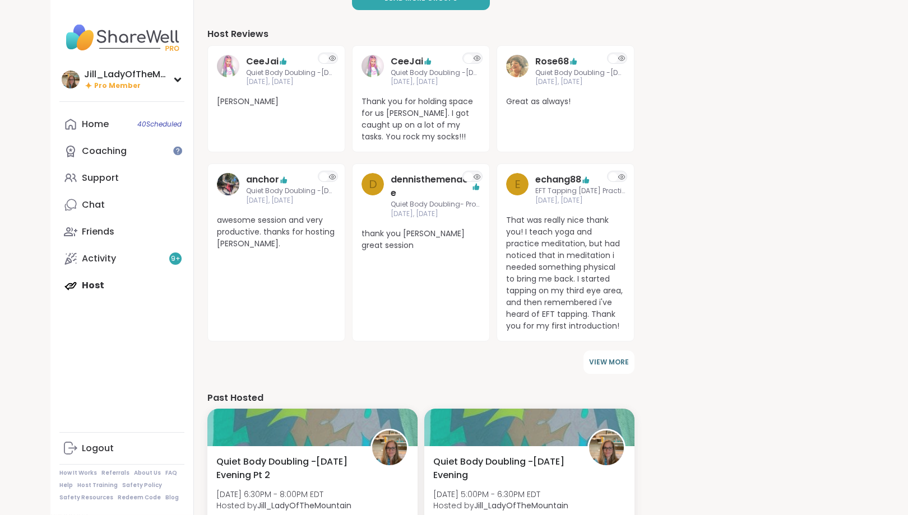
scroll to position [518, 0]
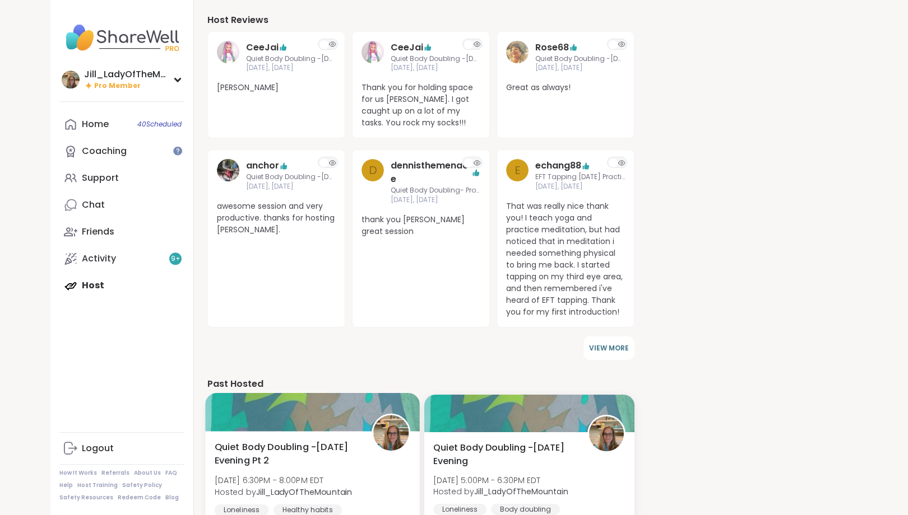
click at [331, 457] on span "Quiet Body Doubling -Wednesday Evening Pt 2" at bounding box center [287, 454] width 145 height 27
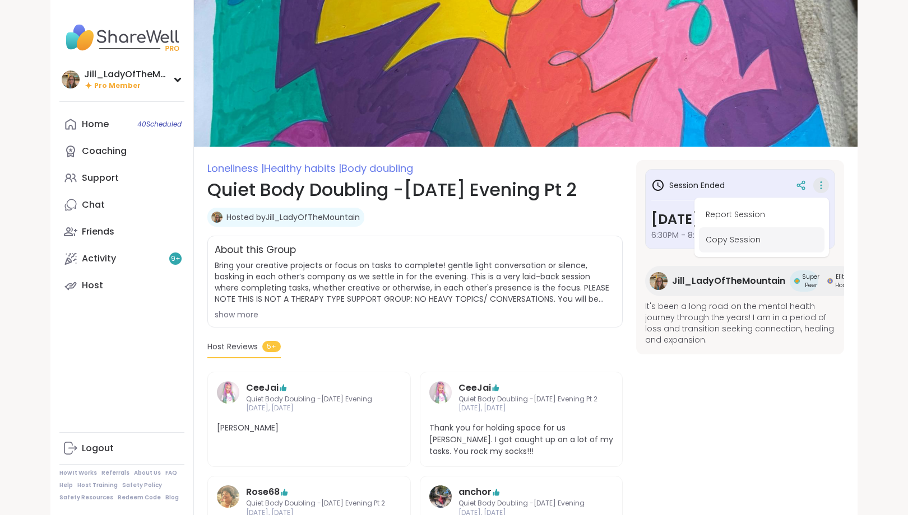
click at [754, 238] on button "Copy Session" at bounding box center [761, 239] width 125 height 25
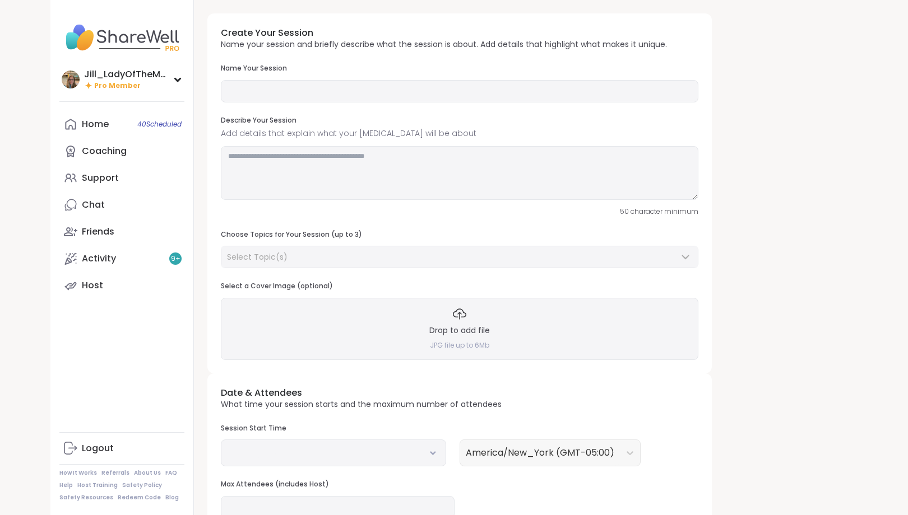
type input "**********"
type textarea "**********"
type input "**"
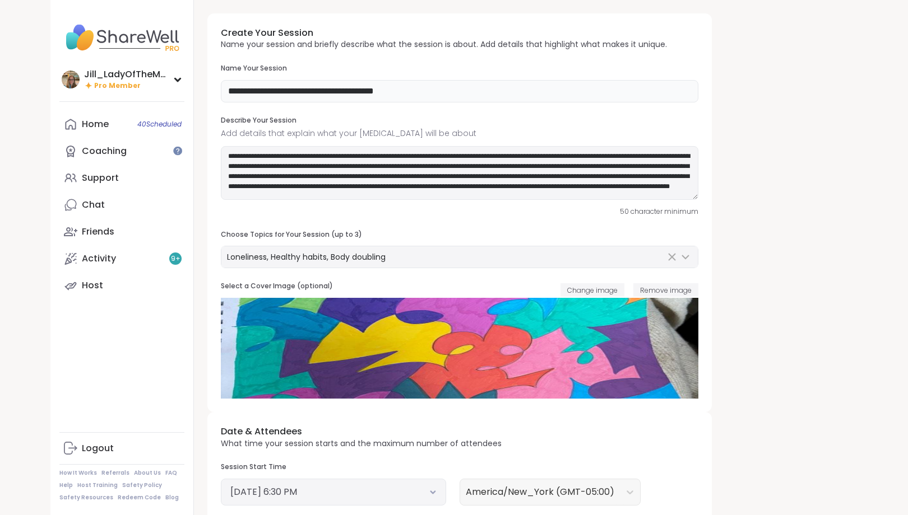
click at [379, 90] on input "**********" at bounding box center [459, 91] width 477 height 22
type input "**********"
click at [425, 495] on button "September 10, 2025 6:30 PM" at bounding box center [333, 492] width 206 height 13
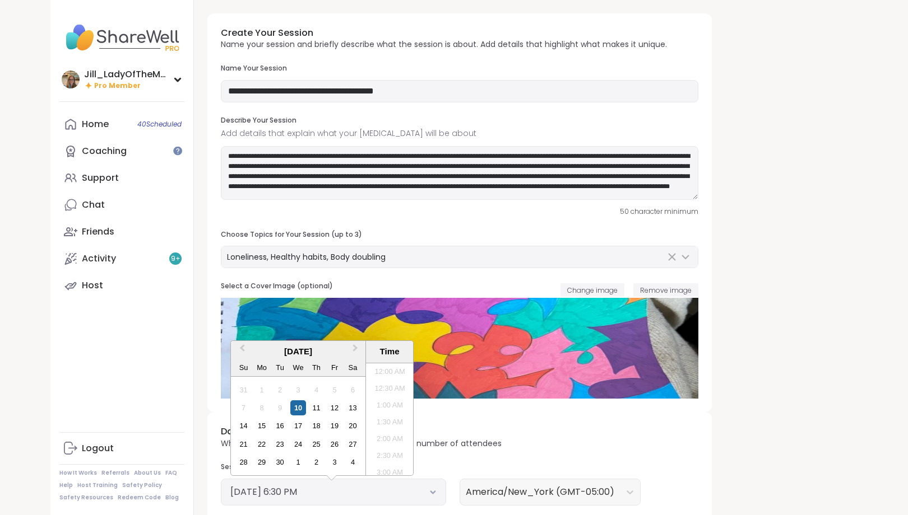
scroll to position [574, 0]
click at [316, 403] on div "11" at bounding box center [316, 408] width 15 height 15
click at [392, 421] on li "6:30 PM" at bounding box center [390, 419] width 48 height 17
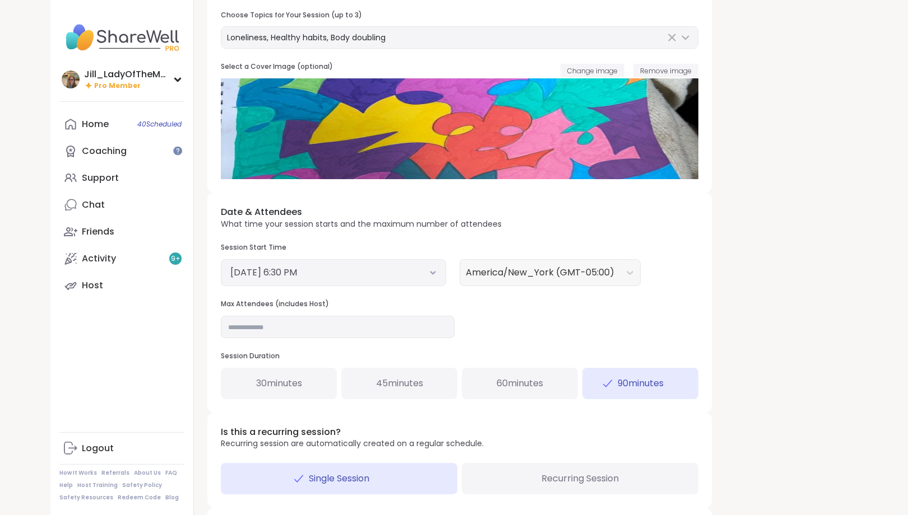
scroll to position [248, 0]
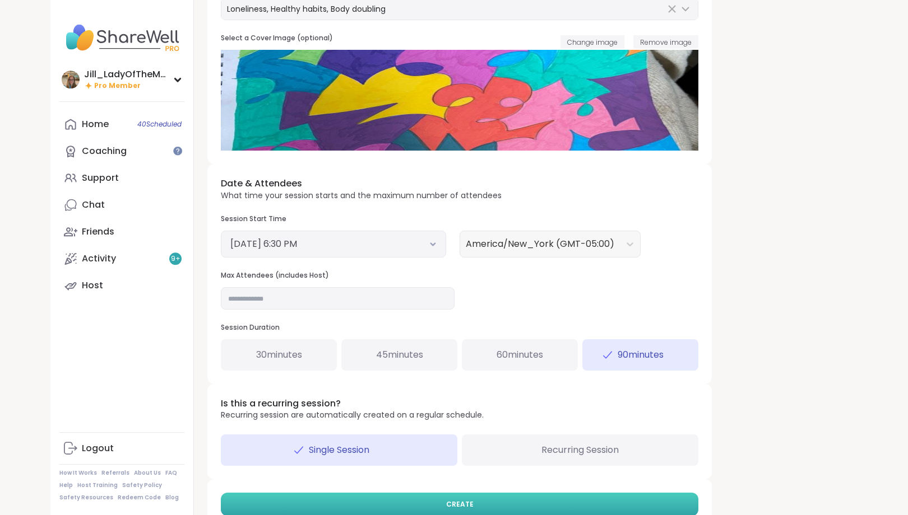
click at [573, 502] on button "CREATE" at bounding box center [459, 505] width 477 height 24
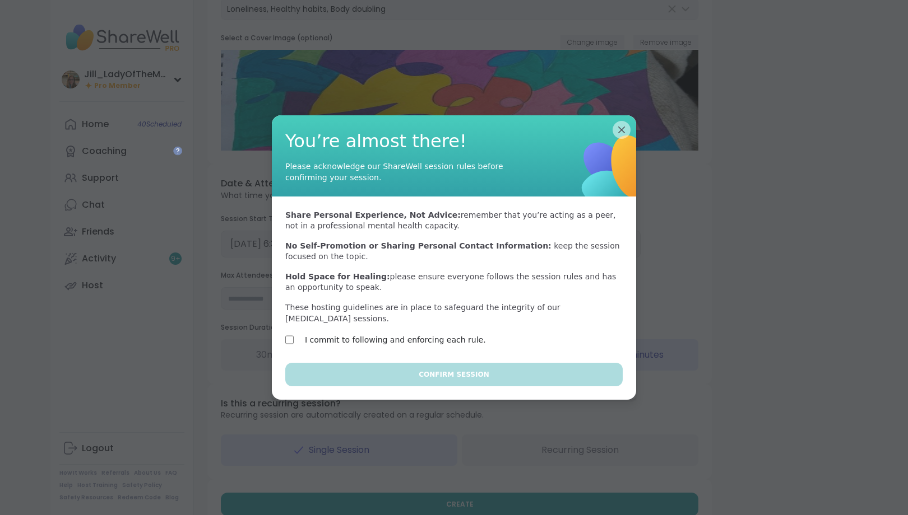
click at [426, 333] on label "I commit to following and enforcing each rule." at bounding box center [395, 339] width 181 height 13
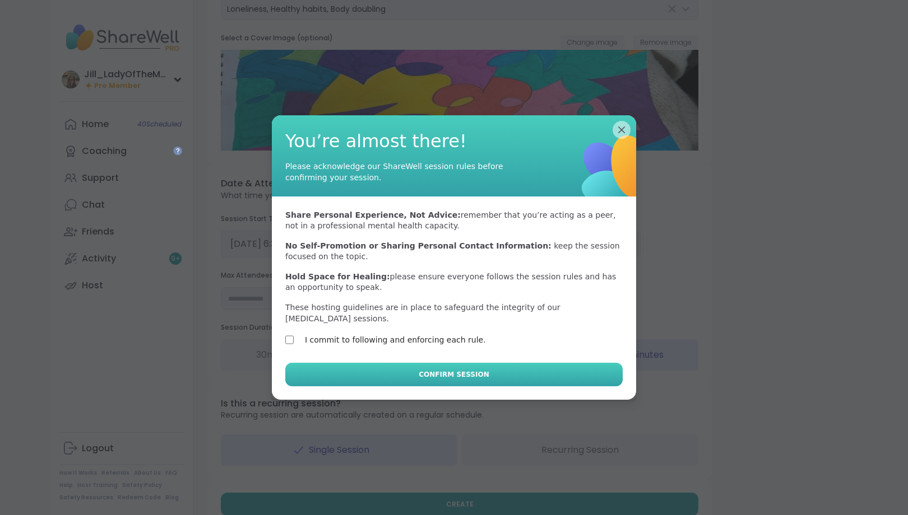
click at [435, 370] on span "Confirm Session" at bounding box center [453, 375] width 70 height 10
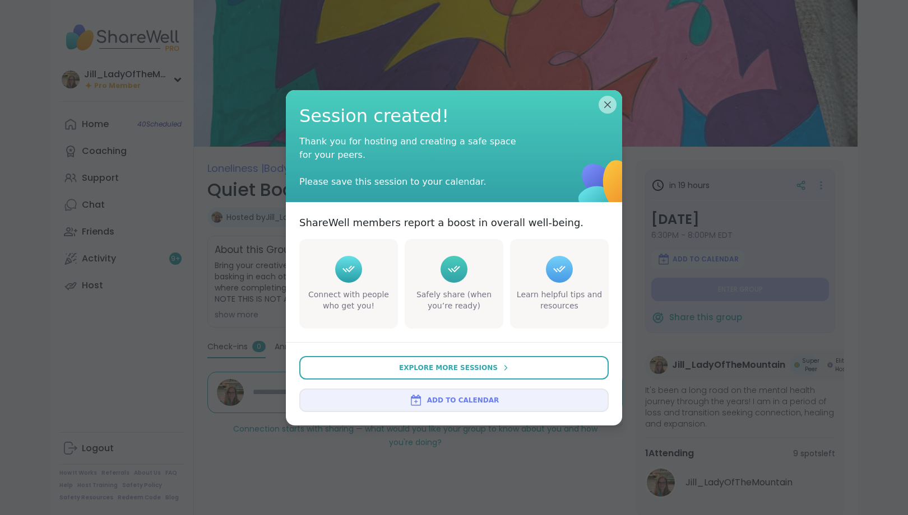
click at [444, 396] on span "Add to Calendar" at bounding box center [463, 401] width 72 height 10
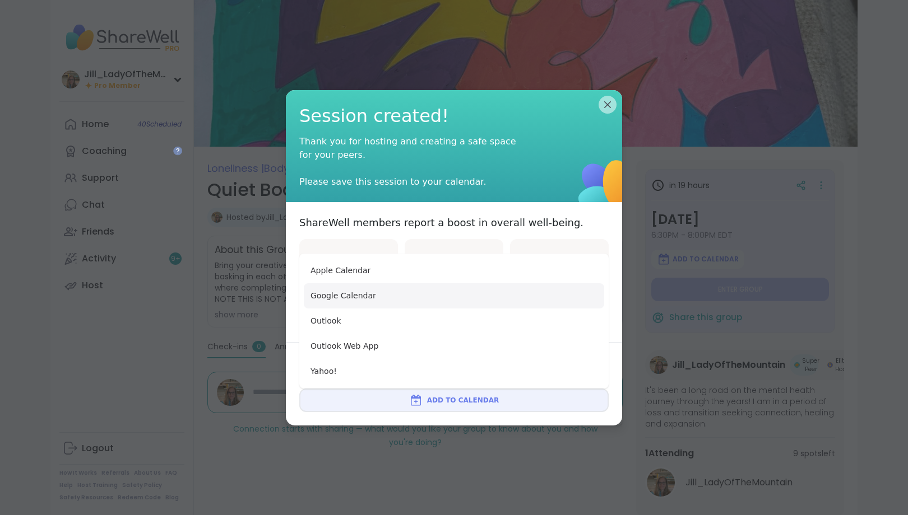
click at [440, 298] on button "Google Calendar" at bounding box center [454, 295] width 300 height 25
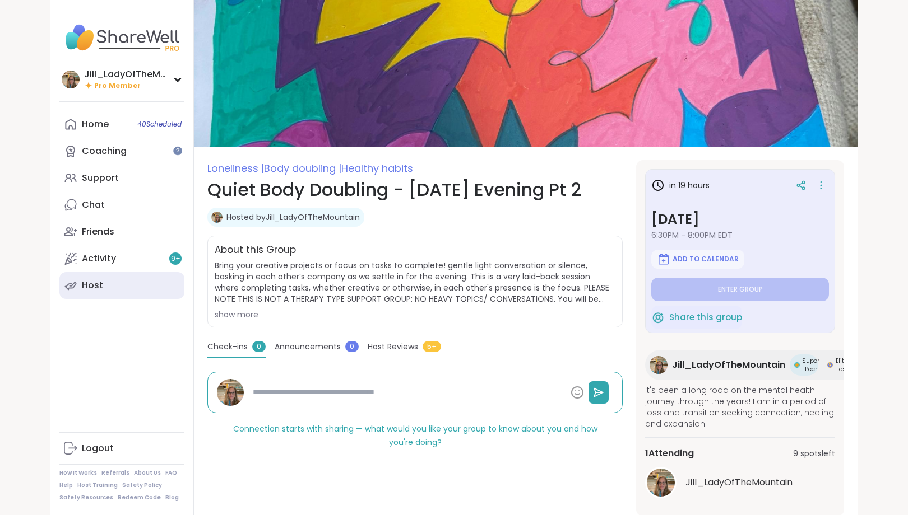
click at [117, 277] on link "Host" at bounding box center [121, 285] width 125 height 27
type textarea "*"
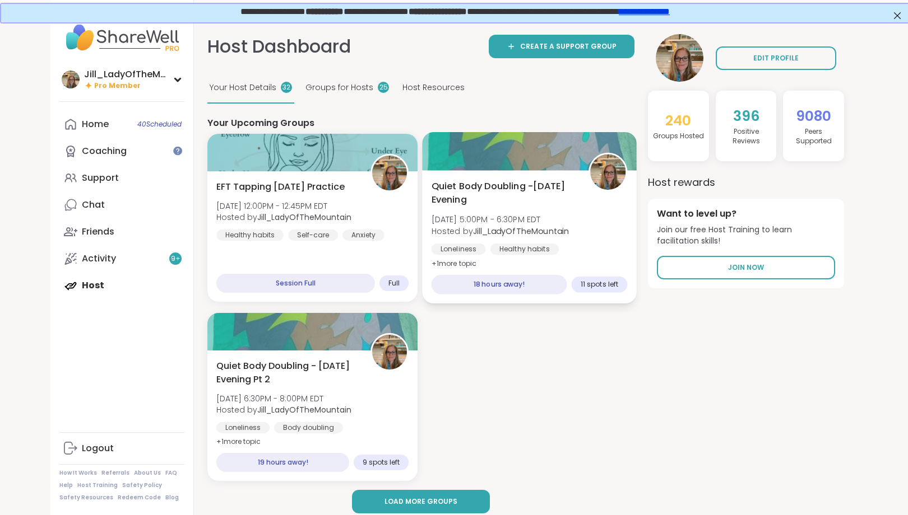
click at [495, 213] on div "Quiet Body Doubling -Wednesday Evening Thu, Sep 11 | 5:00PM - 6:30PM EDT Hosted…" at bounding box center [529, 225] width 196 height 91
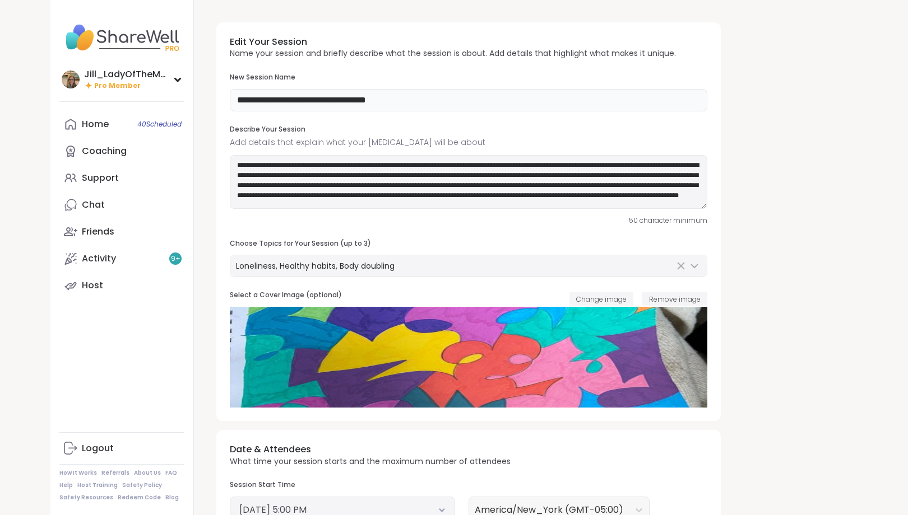
click at [385, 97] on input "**********" at bounding box center [468, 100] width 477 height 22
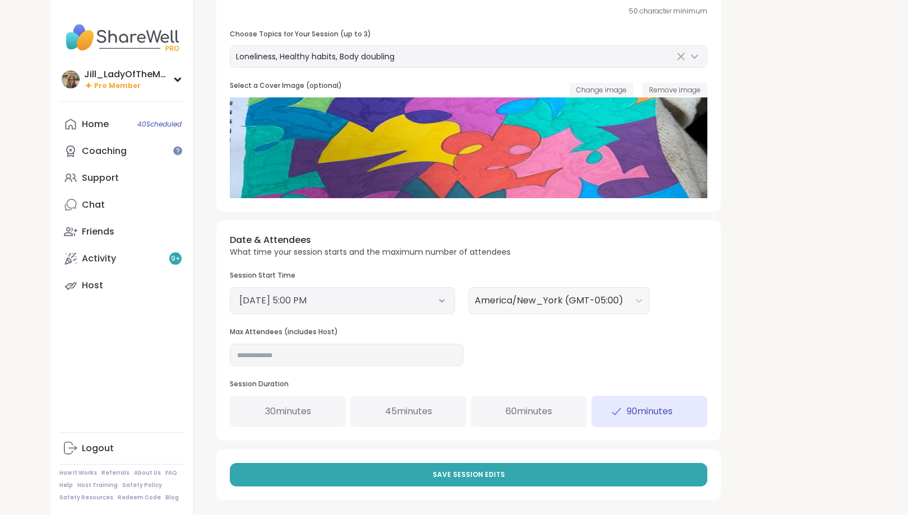
scroll to position [212, 0]
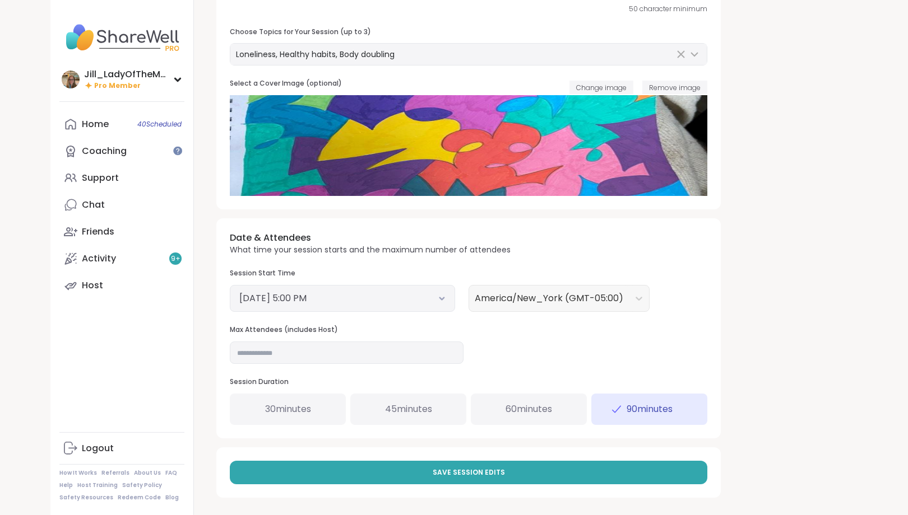
type input "**********"
click at [400, 352] on input "**" at bounding box center [347, 353] width 234 height 22
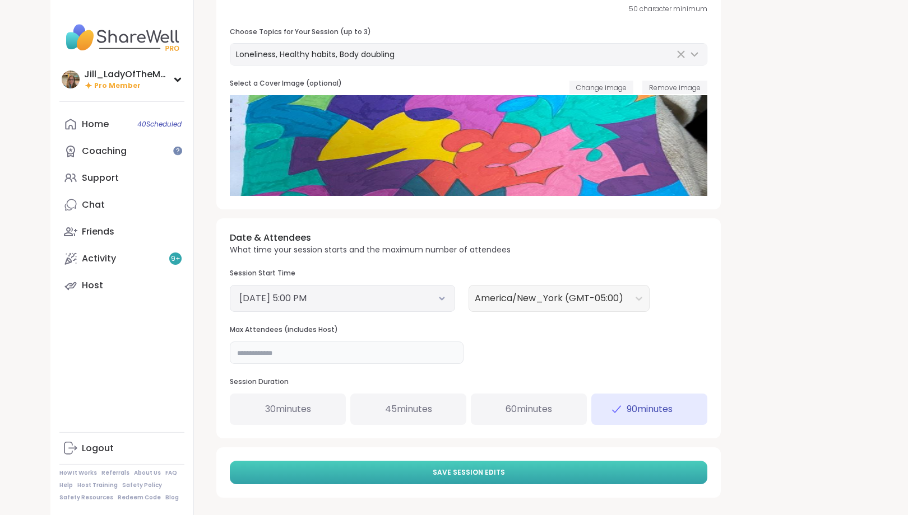
type input "**"
click at [436, 473] on span "Save Session Edits" at bounding box center [468, 473] width 72 height 10
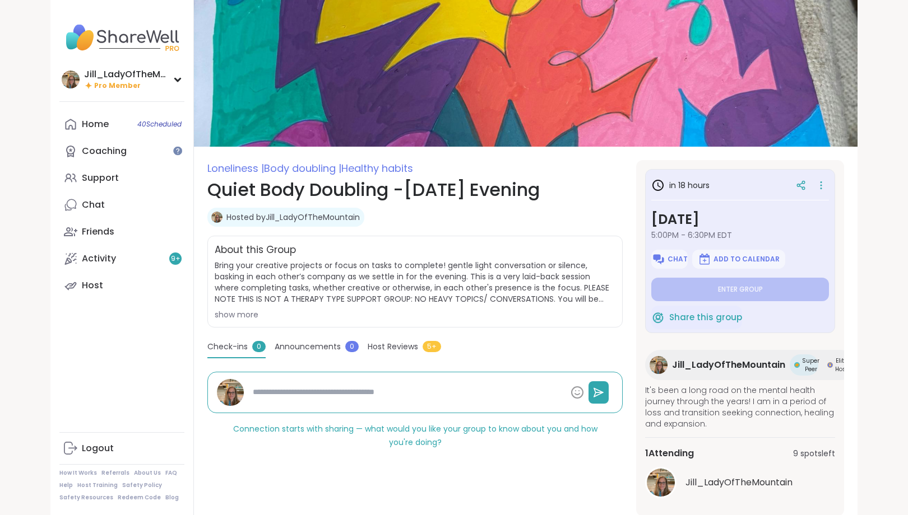
type textarea "*"
